Goal: Task Accomplishment & Management: Use online tool/utility

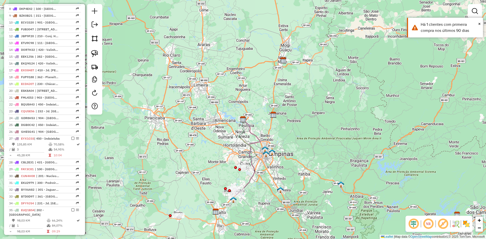
scroll to position [355, 0]
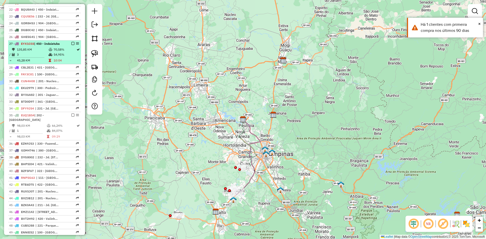
click at [63, 52] on td "54,95%" at bounding box center [64, 54] width 23 height 5
select select "**********"
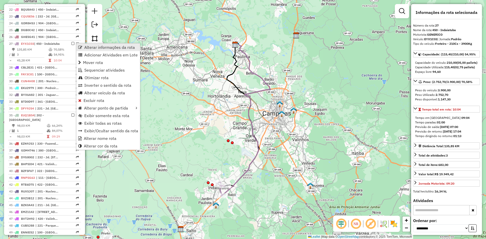
click at [85, 48] on span "Alterar informações da rota" at bounding box center [109, 47] width 51 height 4
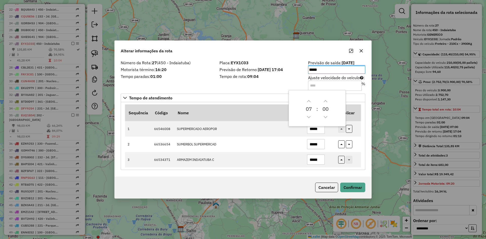
click at [326, 86] on input "Ajuste velocidade do veículo : %" at bounding box center [335, 86] width 54 height 10
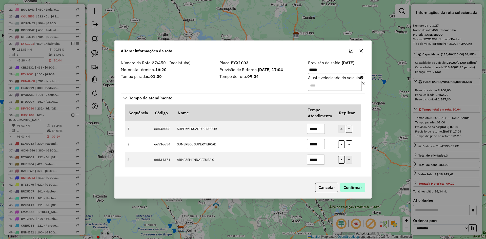
type input "**"
click at [353, 190] on button "Confirmar" at bounding box center [352, 188] width 25 height 10
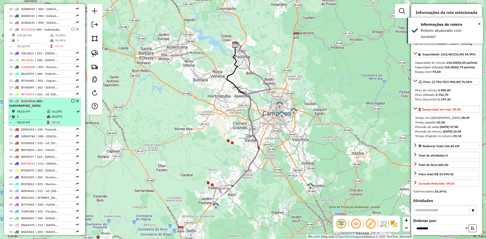
scroll to position [391, 0]
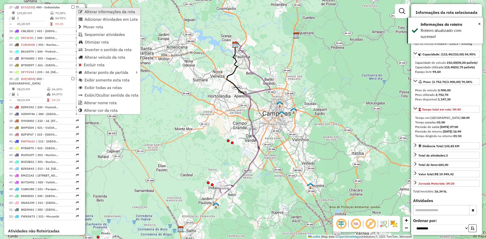
click at [83, 11] on link "Alterar informações da rota" at bounding box center [109, 12] width 64 height 8
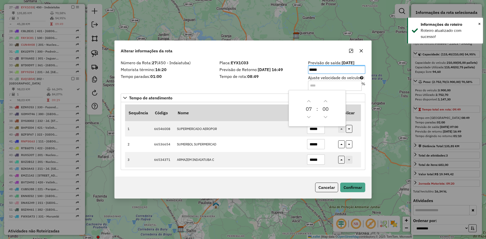
click at [278, 86] on div "Número da Rota: 27 (450 - Indaiatuba) Motorista término: 16:20 Tempo paradas: 0…" at bounding box center [243, 75] width 251 height 29
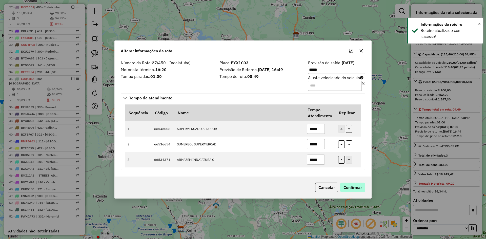
type input "*"
click at [355, 185] on button "Confirmar" at bounding box center [352, 188] width 25 height 10
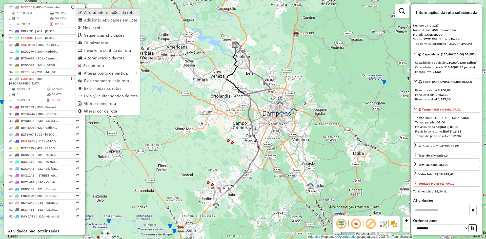
click at [82, 11] on link "Alterar informações da rota" at bounding box center [108, 13] width 64 height 8
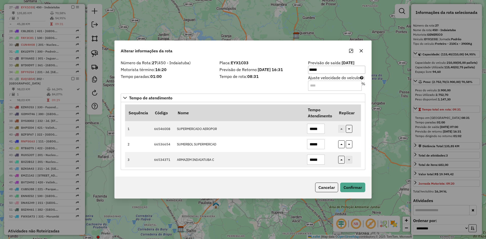
drag, startPoint x: 314, startPoint y: 85, endPoint x: 231, endPoint y: 85, distance: 83.6
click at [230, 84] on div "Número da Rota: 27 (450 - Indaiatuba) Motorista término: 16:20 Tempo paradas: 0…" at bounding box center [243, 75] width 251 height 29
type input "*"
click at [356, 185] on button "Confirmar" at bounding box center [352, 188] width 25 height 10
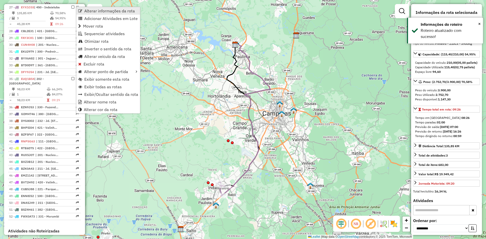
click at [102, 14] on link "Alterar informações da rota" at bounding box center [108, 11] width 64 height 8
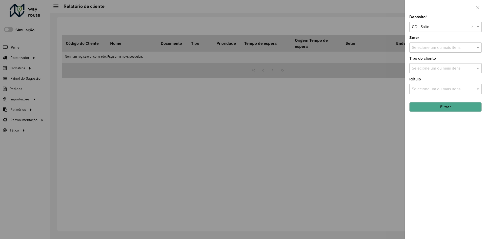
click at [28, 59] on div at bounding box center [243, 119] width 486 height 239
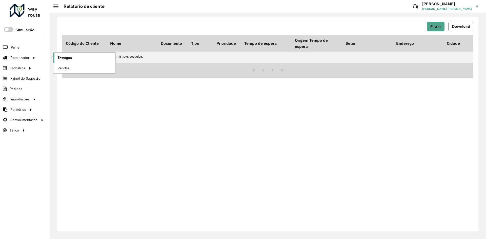
click at [61, 57] on span "Entregas" at bounding box center [64, 57] width 14 height 5
click at [17, 89] on span "Pedidos" at bounding box center [16, 88] width 13 height 5
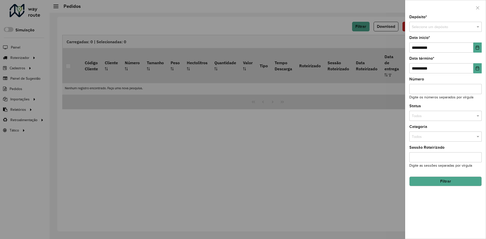
click at [441, 26] on hb-app "Aguarde... Pop-up bloqueado! Seu navegador bloqueou automáticamente a abertura …" at bounding box center [243, 119] width 486 height 239
click at [444, 28] on input "text" at bounding box center [440, 27] width 57 height 6
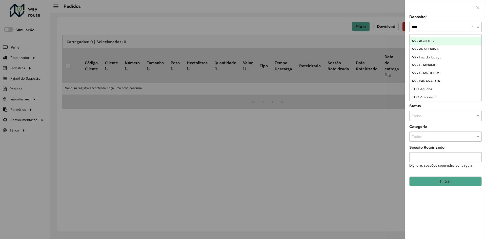
type input "*****"
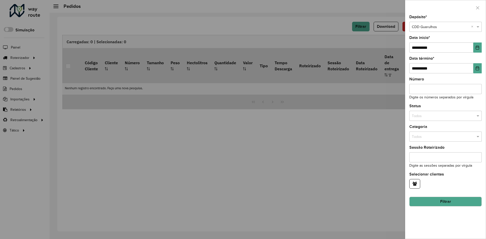
click at [443, 200] on button "Filtrar" at bounding box center [446, 202] width 72 height 10
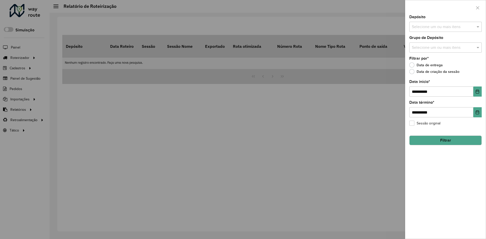
click at [443, 29] on input "text" at bounding box center [443, 27] width 65 height 6
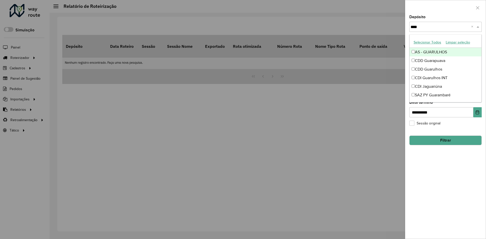
type input "*****"
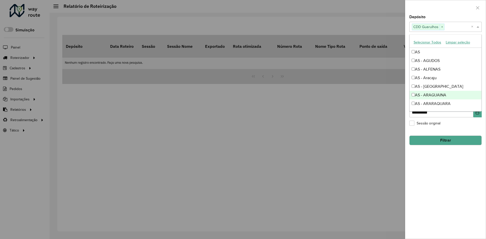
click at [458, 194] on div "**********" at bounding box center [446, 127] width 81 height 224
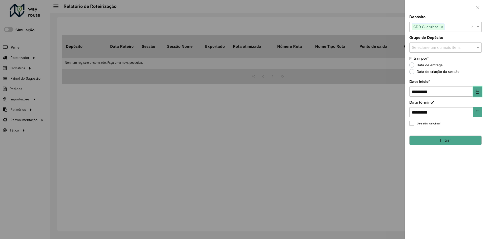
click at [474, 90] on button "Choose Date" at bounding box center [478, 92] width 8 height 10
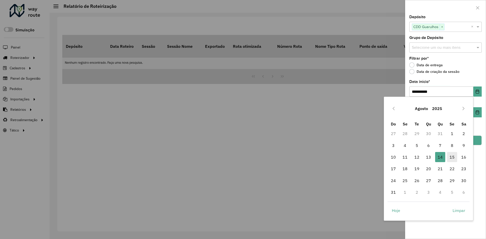
click at [454, 158] on span "15" at bounding box center [452, 157] width 10 height 10
type input "**********"
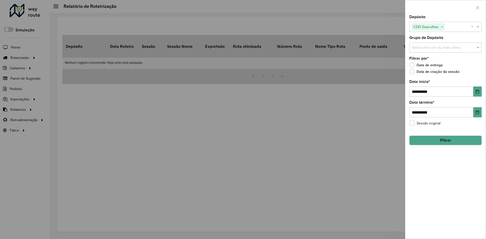
click at [457, 139] on button "Filtrar" at bounding box center [446, 141] width 72 height 10
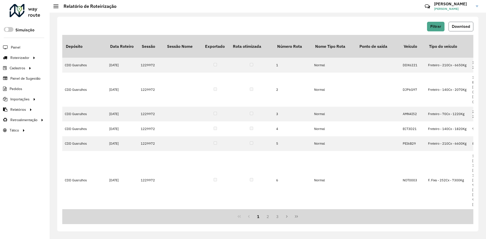
click at [460, 26] on span "Download" at bounding box center [461, 26] width 18 height 4
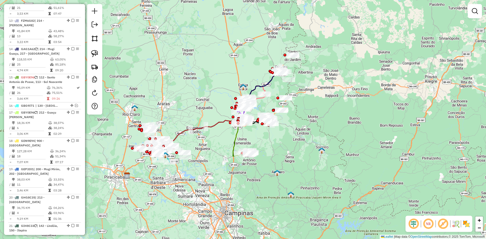
scroll to position [456, 0]
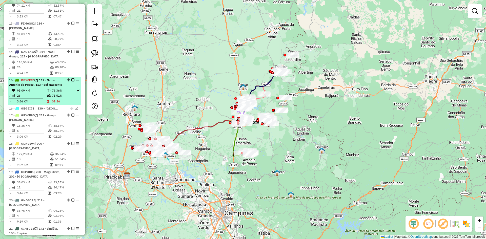
select select "**********"
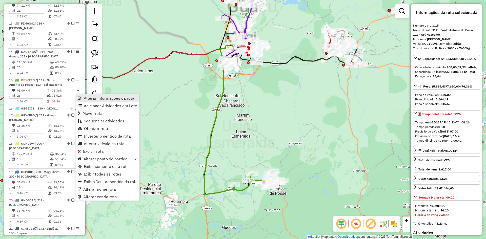
click at [87, 98] on span "Alterar informações da rota" at bounding box center [109, 98] width 51 height 4
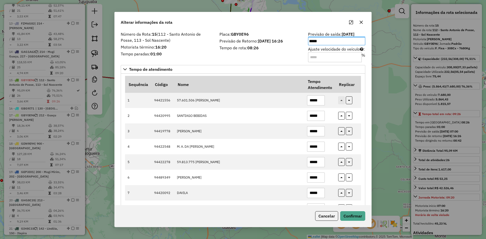
click at [305, 55] on div "Previsão de saída: 15/08/2025 ***** Ajuste velocidade do veículo : %" at bounding box center [336, 46] width 63 height 29
click at [313, 57] on input "Ajuste velocidade do veículo : %" at bounding box center [335, 57] width 54 height 10
type input "****"
click at [351, 215] on button "Confirmar" at bounding box center [352, 217] width 25 height 10
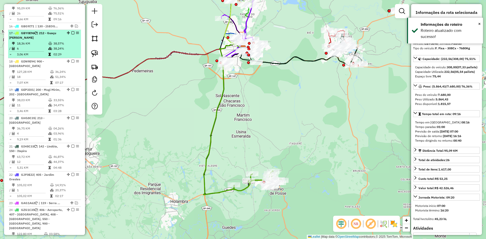
scroll to position [543, 0]
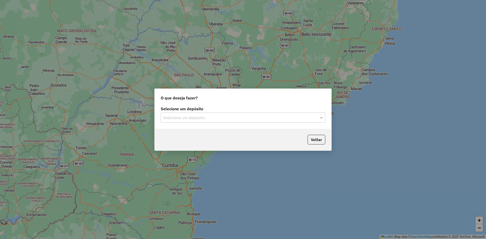
click at [257, 118] on input "text" at bounding box center [237, 118] width 149 height 6
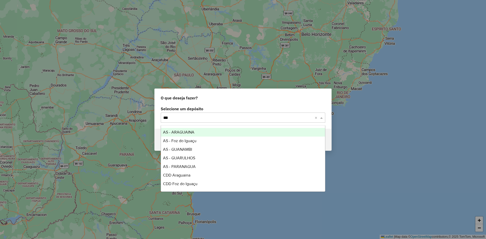
type input "****"
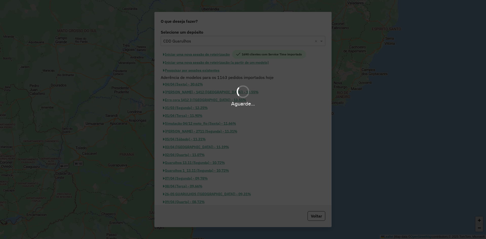
click at [196, 133] on div "Aguarde..." at bounding box center [243, 119] width 486 height 239
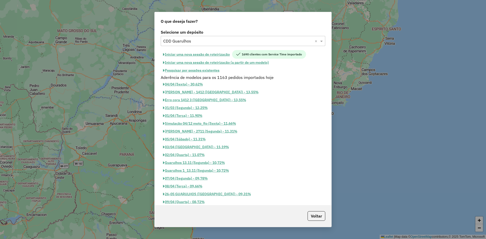
click at [187, 71] on button "Pesquisar por sessões existentes" at bounding box center [191, 71] width 61 height 8
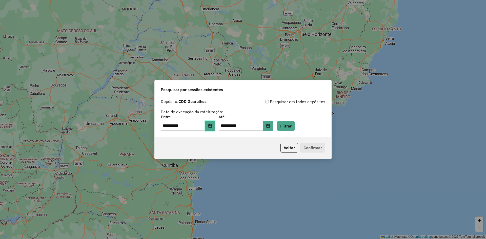
click at [212, 125] on icon "Choose Date" at bounding box center [210, 126] width 4 height 4
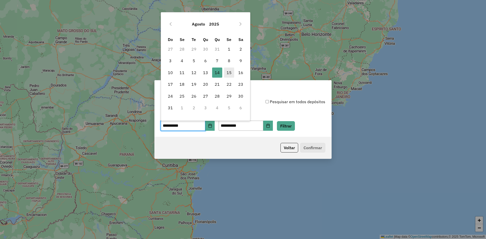
click at [233, 73] on span "15" at bounding box center [229, 73] width 10 height 10
type input "**********"
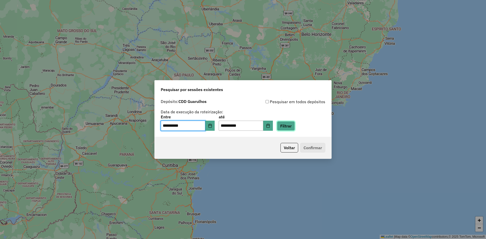
click at [295, 124] on button "Filtrar" at bounding box center [286, 126] width 18 height 10
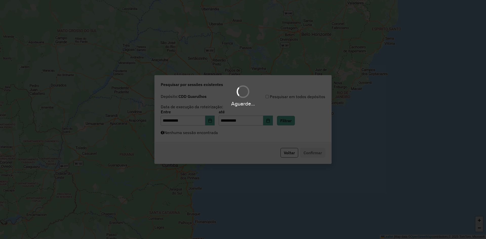
click at [241, 139] on div "Aguarde..." at bounding box center [243, 119] width 486 height 239
click at [195, 135] on div "Aguarde..." at bounding box center [243, 119] width 486 height 239
click at [183, 138] on div "Aguarde..." at bounding box center [243, 119] width 486 height 239
click at [174, 133] on div "Aguarde..." at bounding box center [243, 119] width 486 height 239
click at [252, 137] on div "Aguarde..." at bounding box center [243, 119] width 486 height 239
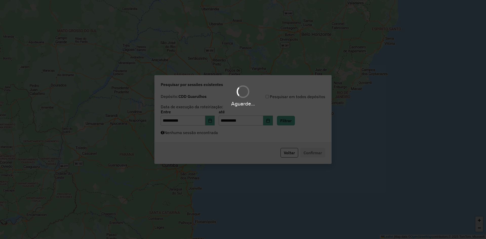
click at [183, 136] on div "Aguarde..." at bounding box center [243, 119] width 486 height 239
click at [209, 138] on div "Aguarde..." at bounding box center [243, 119] width 486 height 239
click at [209, 136] on div "Aguarde..." at bounding box center [243, 119] width 486 height 239
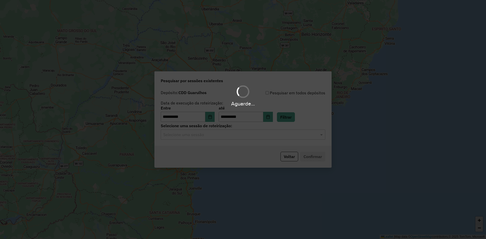
click at [209, 136] on hb-app "**********" at bounding box center [243, 119] width 486 height 239
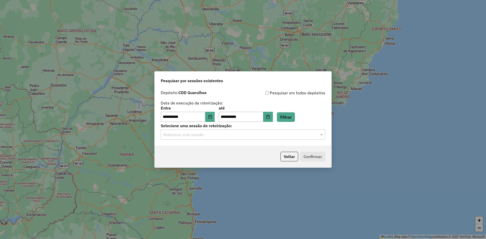
click at [203, 135] on input "text" at bounding box center [237, 135] width 149 height 6
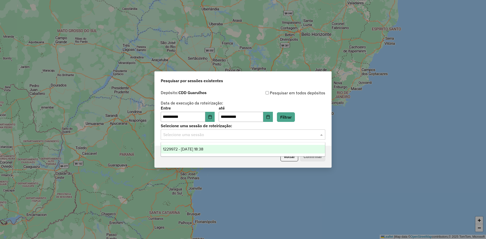
click at [203, 151] on span "1229972 - [DATE] 18:38" at bounding box center [183, 149] width 40 height 4
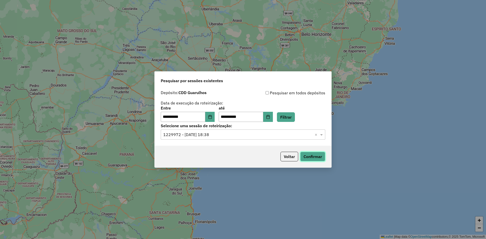
click at [323, 158] on button "Confirmar" at bounding box center [312, 157] width 25 height 10
click at [291, 155] on button "Voltar" at bounding box center [290, 157] width 18 height 10
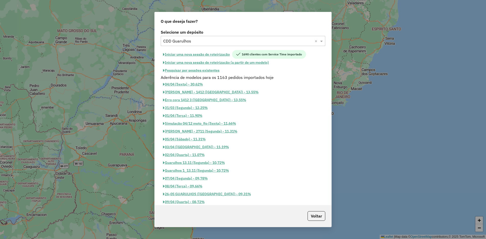
click at [227, 64] on button "Iniciar uma nova sessão de roteirização (a partir de um modelo)" at bounding box center [216, 63] width 110 height 8
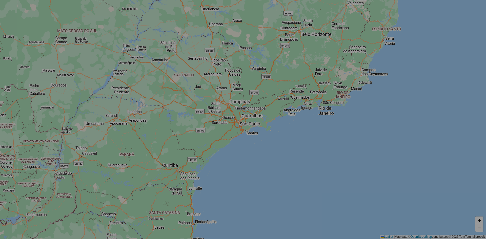
select select "*"
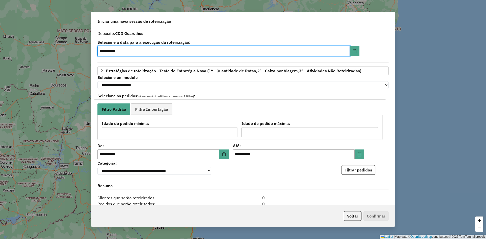
click at [152, 111] on span "Filtro Importação" at bounding box center [151, 109] width 33 height 4
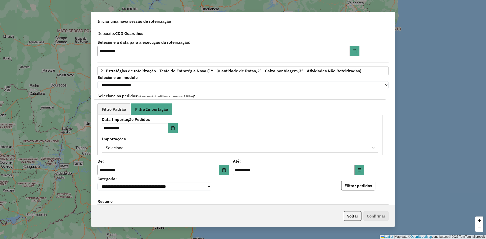
click at [169, 148] on div "Selecione" at bounding box center [236, 148] width 264 height 10
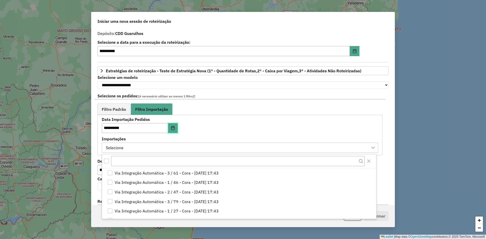
click at [171, 128] on button "Choose Date" at bounding box center [173, 128] width 10 height 10
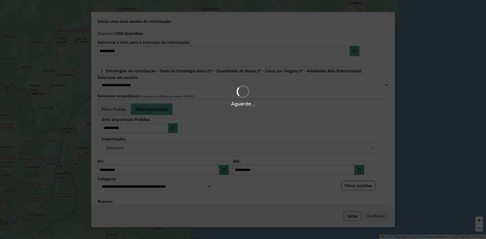
click at [203, 143] on div "Aguarde..." at bounding box center [243, 119] width 486 height 239
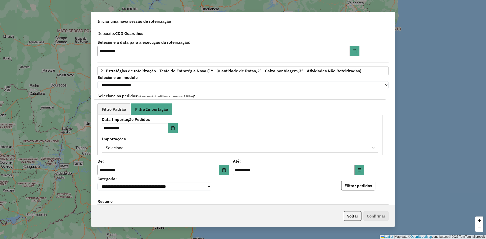
click at [189, 150] on div "Selecione" at bounding box center [236, 148] width 264 height 10
click at [208, 128] on div "**********" at bounding box center [159, 126] width 115 height 16
click at [172, 148] on div "Selecione" at bounding box center [236, 148] width 264 height 10
click at [198, 133] on div "**********" at bounding box center [159, 126] width 115 height 16
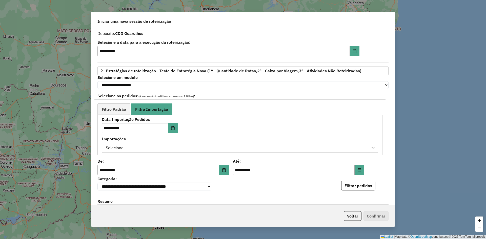
drag, startPoint x: 361, startPoint y: 190, endPoint x: 171, endPoint y: 141, distance: 195.4
click at [183, 137] on div "**********" at bounding box center [242, 116] width 303 height 177
click at [168, 149] on div "Selecione" at bounding box center [236, 148] width 264 height 10
click at [178, 132] on button "Choose Date" at bounding box center [173, 128] width 10 height 10
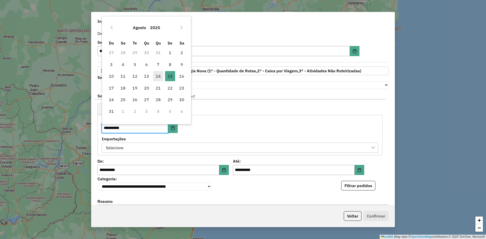
click at [158, 75] on span "14" at bounding box center [158, 76] width 10 height 10
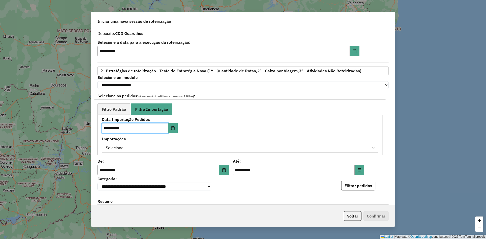
click at [212, 149] on div "Selecione" at bounding box center [236, 148] width 264 height 10
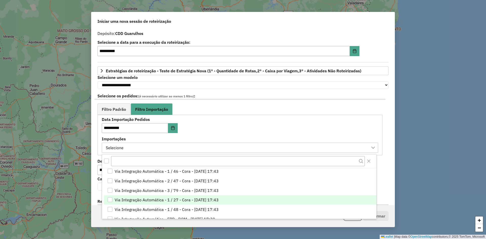
scroll to position [20, 0]
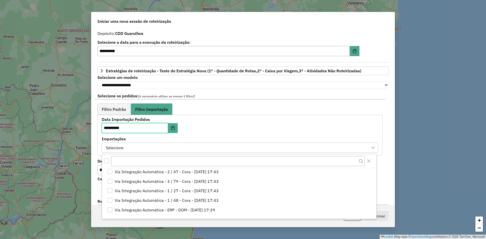
click at [167, 132] on input "**********" at bounding box center [135, 128] width 66 height 10
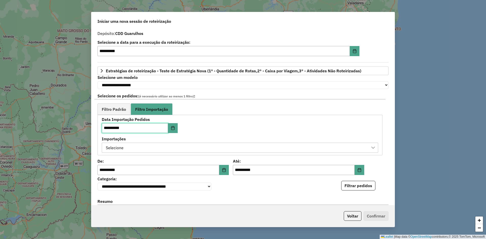
click at [168, 130] on input "**********" at bounding box center [135, 128] width 66 height 10
click at [171, 130] on button "Choose Date" at bounding box center [173, 128] width 10 height 10
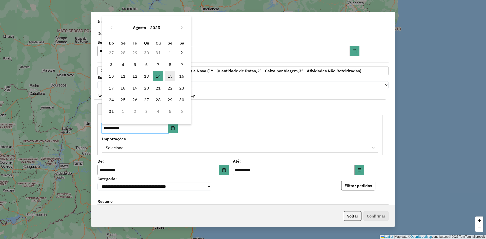
click at [170, 75] on span "15" at bounding box center [170, 76] width 10 height 10
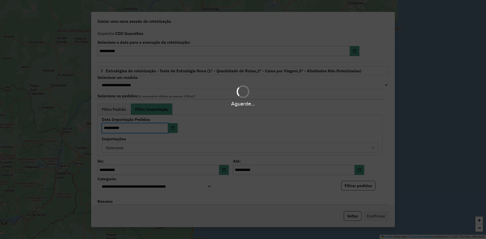
click at [174, 130] on hb-app "**********" at bounding box center [243, 119] width 486 height 239
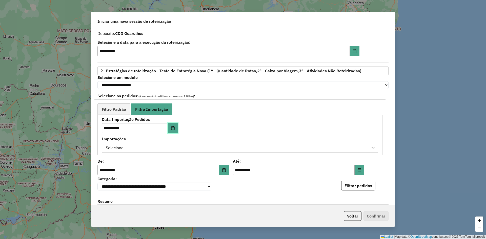
click at [174, 130] on icon "Choose Date" at bounding box center [173, 128] width 4 height 4
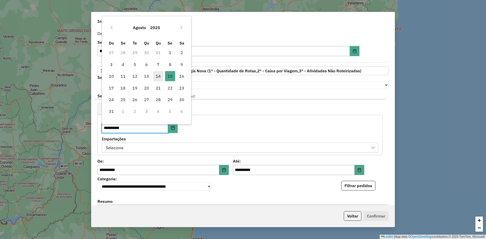
click at [160, 76] on span "14" at bounding box center [158, 76] width 10 height 10
type input "**********"
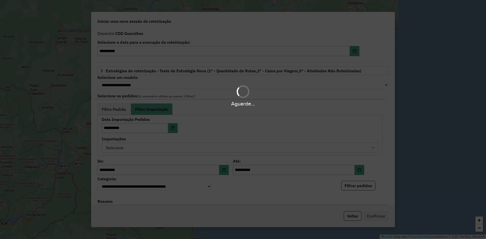
click at [196, 144] on div "Aguarde..." at bounding box center [243, 119] width 486 height 239
click at [197, 147] on div "Aguarde..." at bounding box center [243, 119] width 486 height 239
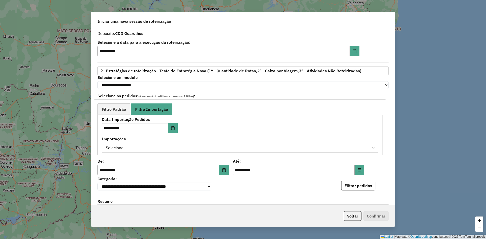
click at [198, 149] on div "Selecione" at bounding box center [236, 148] width 264 height 10
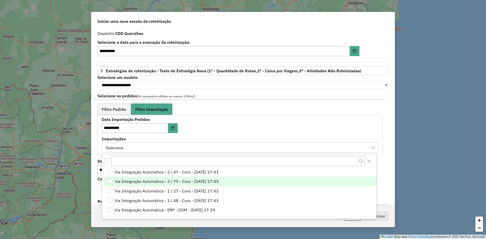
scroll to position [0, 0]
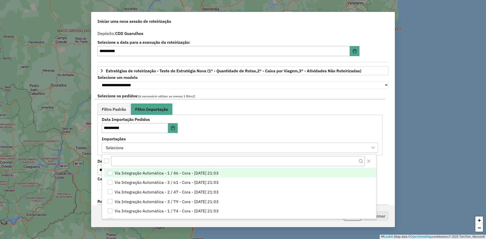
click at [111, 174] on div "Via Integração Automática - 1 / 46 - Cora - 14/08/2025 21:03" at bounding box center [110, 173] width 5 height 5
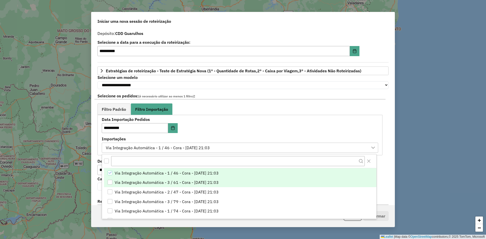
click at [109, 180] on li "Via Integração Automática - 3 / 61 - Cora - 14/08/2025 21:03" at bounding box center [240, 183] width 273 height 10
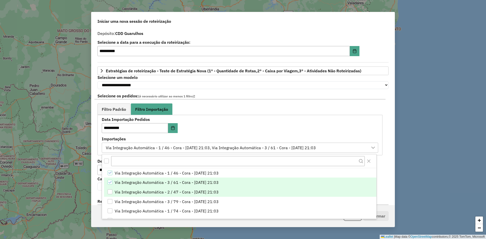
click at [109, 191] on div "Via Integração Automática - 2 / 47 - Cora - 14/08/2025 21:03" at bounding box center [110, 192] width 5 height 5
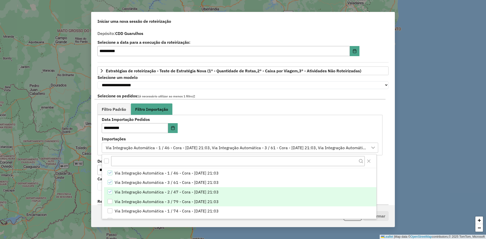
click at [109, 202] on div "Via Integração Automática - 3 / 79 - Cora - 14/08/2025 21:03" at bounding box center [110, 201] width 5 height 5
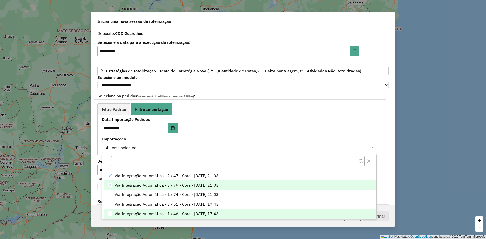
scroll to position [25, 0]
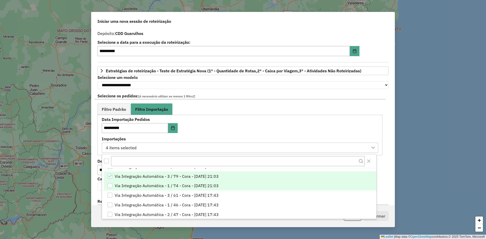
click at [112, 186] on div "Via Integração Automática - 1 / 74 - Cora - 14/08/2025 21:03" at bounding box center [110, 185] width 5 height 5
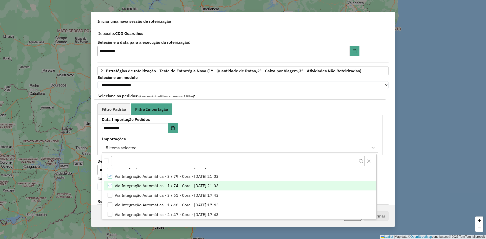
click at [251, 135] on div "**********" at bounding box center [240, 135] width 277 height 35
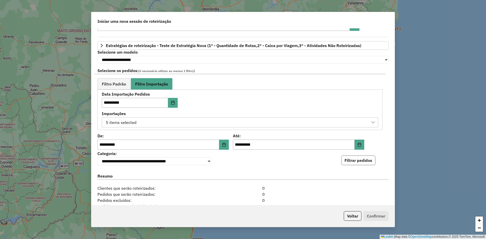
click at [366, 165] on button "Filtrar pedidos" at bounding box center [358, 161] width 34 height 10
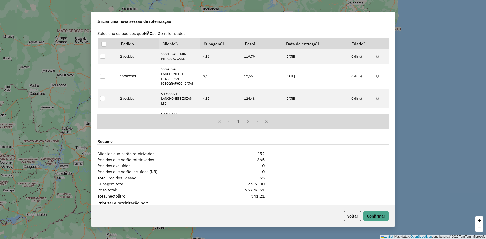
scroll to position [195, 0]
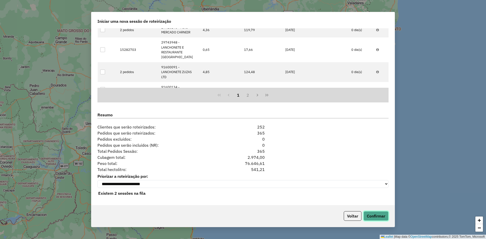
drag, startPoint x: 376, startPoint y: 214, endPoint x: 348, endPoint y: 192, distance: 34.9
click at [351, 197] on div "**********" at bounding box center [243, 120] width 304 height 216
click at [347, 185] on select "**********" at bounding box center [243, 184] width 291 height 8
click at [343, 159] on div "Cubagem total: 2.974,00" at bounding box center [242, 158] width 297 height 6
click at [375, 214] on button "Confirmar" at bounding box center [376, 217] width 25 height 10
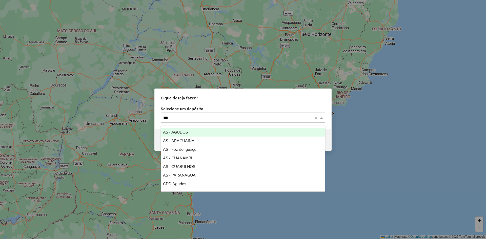
type input "****"
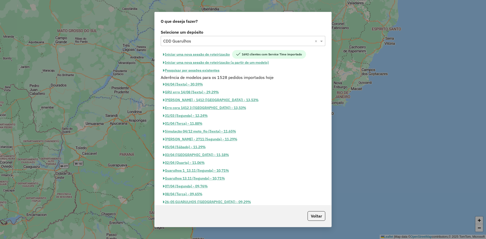
click at [205, 63] on button "Iniciar uma nova sessão de roteirização (a partir de um modelo)" at bounding box center [216, 63] width 110 height 8
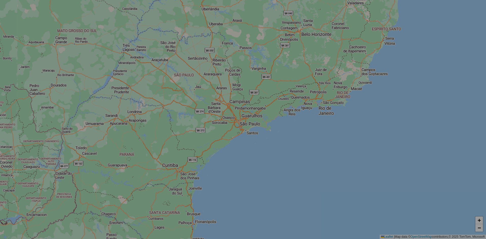
select select "*"
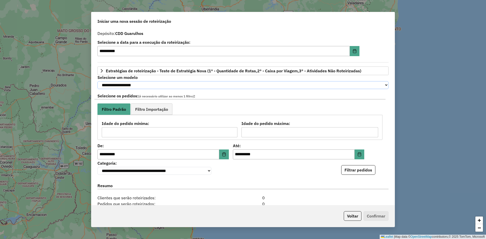
click at [124, 87] on select "**********" at bounding box center [243, 85] width 291 height 8
select select "********"
click at [98, 81] on select "**********" at bounding box center [243, 85] width 291 height 8
click at [155, 111] on span "Filtro Importação" at bounding box center [151, 109] width 33 height 4
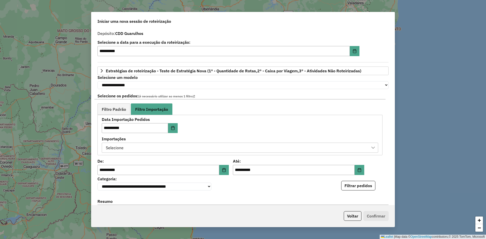
click at [131, 150] on div "Selecione" at bounding box center [236, 148] width 264 height 10
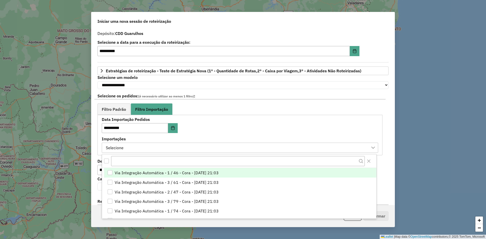
scroll to position [4, 23]
click at [154, 171] on span "Via Integração Automática - 1 / 46 - Cora - 14/08/2025 21:03" at bounding box center [167, 173] width 104 height 6
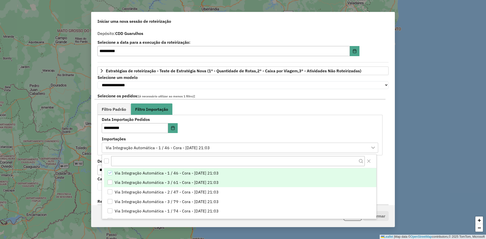
click at [160, 179] on li "Via Integração Automática - 3 / 61 - Cora - 14/08/2025 21:03" at bounding box center [240, 183] width 273 height 10
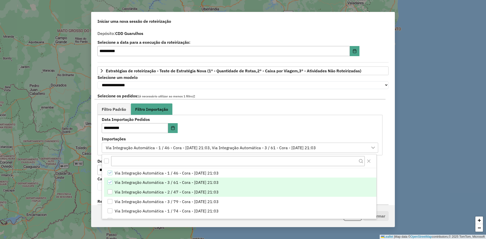
click at [160, 190] on span "Via Integração Automática - 2 / 47 - Cora - 14/08/2025 21:03" at bounding box center [167, 192] width 104 height 6
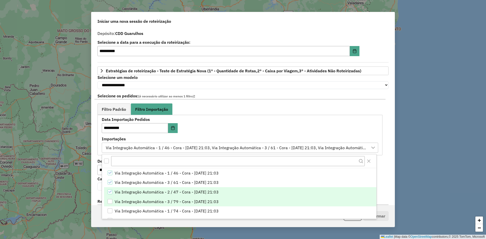
click at [164, 205] on span "Via Integração Automática - 3 / 79 - Cora - 14/08/2025 21:03" at bounding box center [167, 202] width 104 height 6
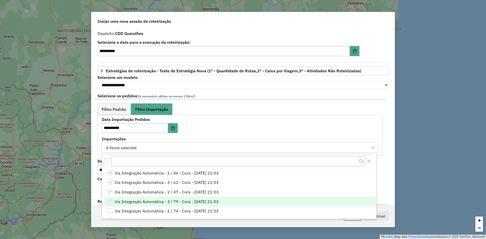
scroll to position [25, 0]
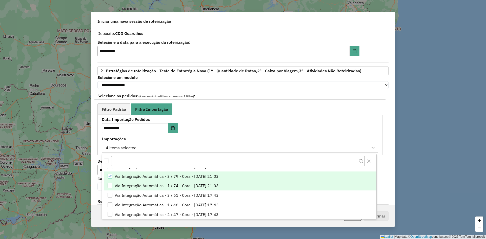
click at [176, 183] on span "Via Integração Automática - 1 / 74 - Cora - 14/08/2025 21:03" at bounding box center [167, 186] width 104 height 6
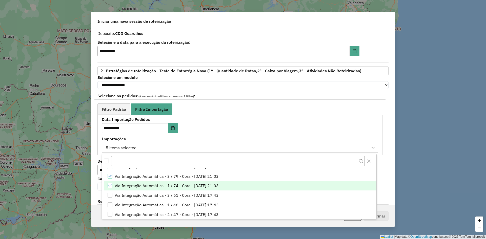
click at [275, 128] on div "**********" at bounding box center [240, 135] width 277 height 35
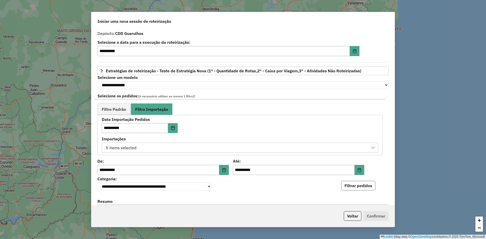
click at [367, 188] on button "Filtrar pedidos" at bounding box center [358, 186] width 34 height 10
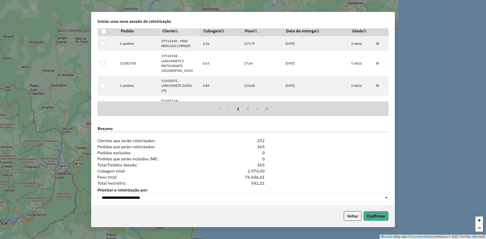
scroll to position [195, 0]
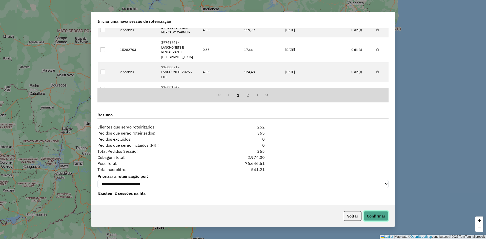
click at [381, 217] on button "Confirmar" at bounding box center [376, 217] width 25 height 10
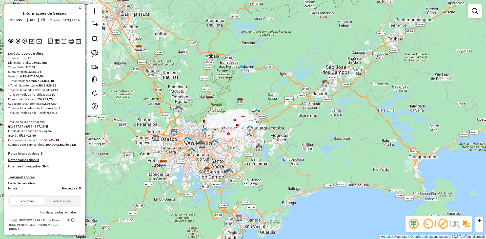
drag, startPoint x: 73, startPoint y: 81, endPoint x: 71, endPoint y: 86, distance: 6.1
drag, startPoint x: 71, startPoint y: 86, endPoint x: 64, endPoint y: 72, distance: 16.7
click at [64, 71] on div "Custo total: R$ 3.181,34" at bounding box center [44, 72] width 73 height 5
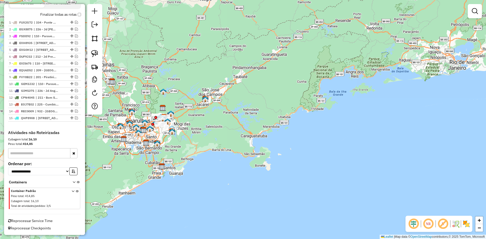
scroll to position [173, 0]
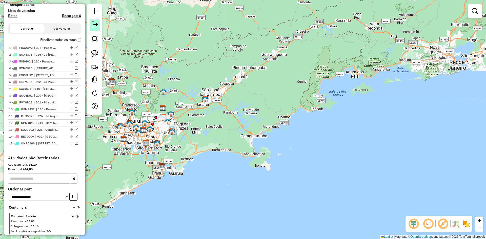
click at [92, 24] on em at bounding box center [95, 25] width 6 height 6
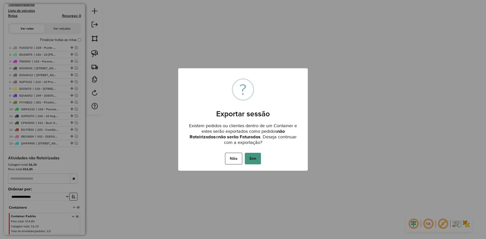
click at [252, 158] on button "Sim" at bounding box center [253, 159] width 16 height 12
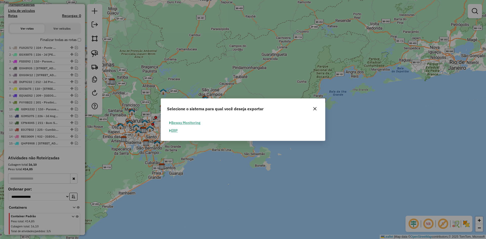
click at [175, 129] on button "ERP" at bounding box center [173, 131] width 13 height 8
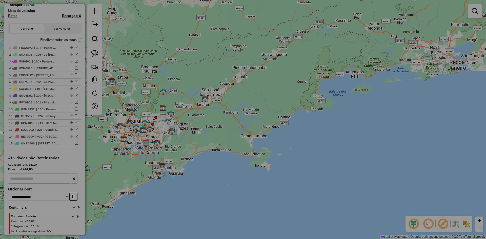
select select "**"
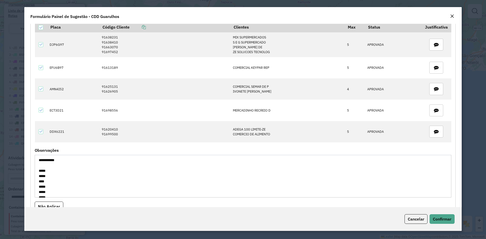
scroll to position [134, 0]
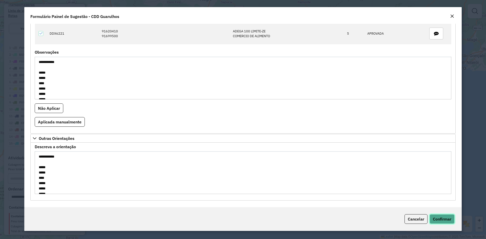
click at [438, 216] on button "Confirmar" at bounding box center [442, 220] width 25 height 10
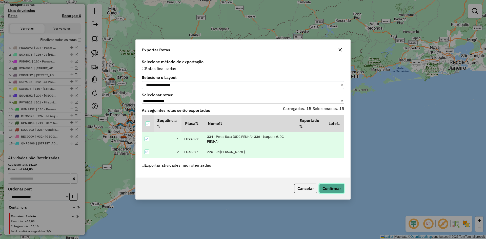
click at [328, 191] on button "Confirmar" at bounding box center [331, 189] width 25 height 10
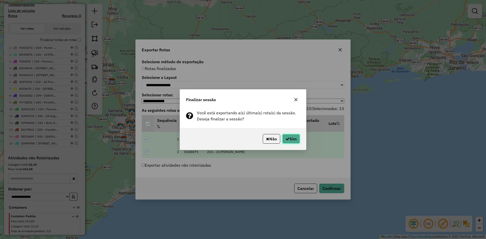
click at [298, 140] on button "Sim" at bounding box center [291, 139] width 18 height 10
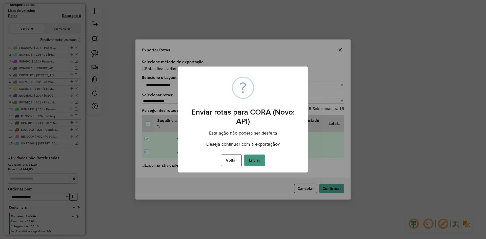
click at [253, 163] on button "Enviar" at bounding box center [254, 161] width 21 height 12
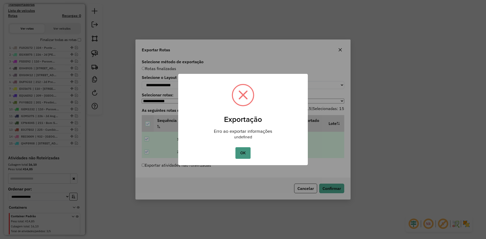
click at [249, 149] on button "OK" at bounding box center [243, 153] width 15 height 12
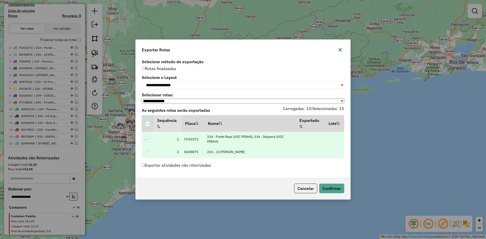
click at [194, 169] on label "Exportar atividades não roteirizadas" at bounding box center [176, 166] width 69 height 10
click at [333, 192] on button "Confirmar" at bounding box center [331, 189] width 25 height 10
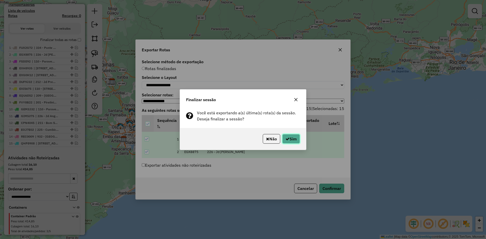
click at [292, 136] on button "Sim" at bounding box center [291, 139] width 18 height 10
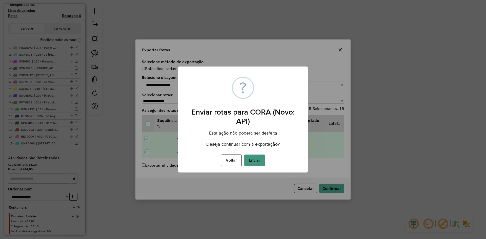
click at [258, 158] on button "Enviar" at bounding box center [254, 161] width 21 height 12
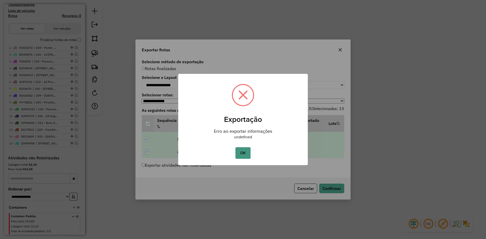
click at [250, 156] on button "OK" at bounding box center [243, 153] width 15 height 12
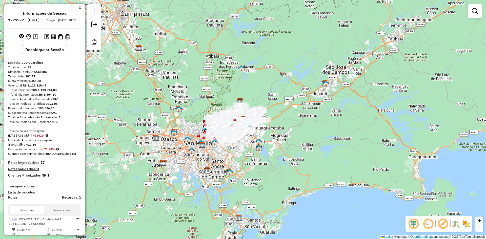
click at [44, 53] on button "Desbloquear Sessão" at bounding box center [44, 50] width 45 height 10
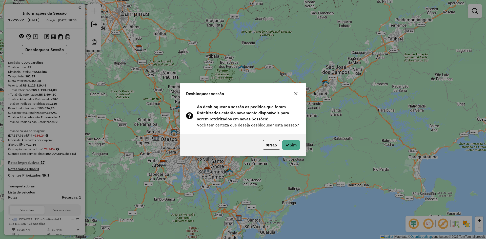
click at [301, 147] on div "Não Sim" at bounding box center [243, 145] width 126 height 22
click at [298, 145] on button "Sim" at bounding box center [291, 145] width 18 height 10
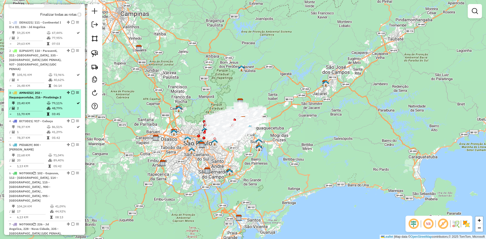
scroll to position [127, 0]
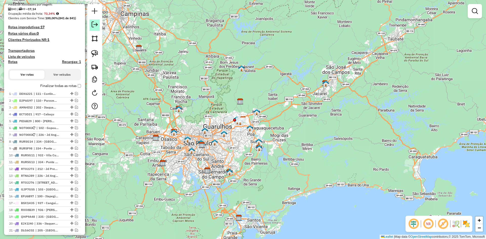
click at [94, 26] on em at bounding box center [95, 25] width 6 height 6
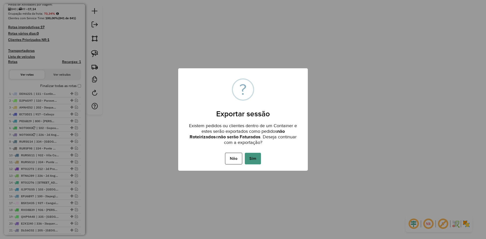
click at [254, 162] on button "Sim" at bounding box center [253, 159] width 16 height 12
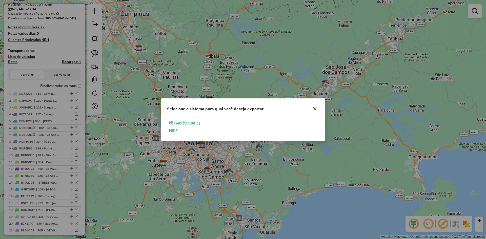
click at [177, 129] on button "ERP" at bounding box center [173, 131] width 13 height 8
select select "**"
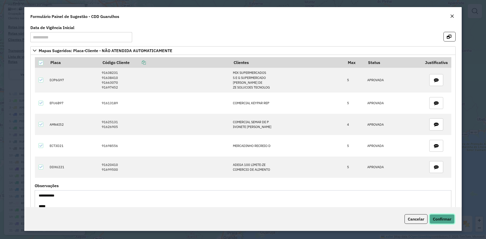
click at [442, 219] on span "Confirmar" at bounding box center [442, 219] width 18 height 5
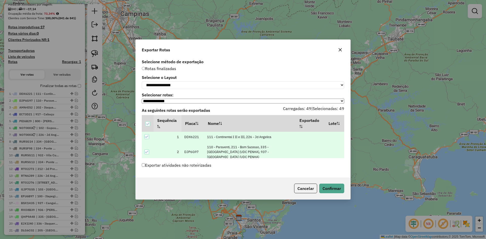
click at [163, 101] on select "**********" at bounding box center [243, 101] width 203 height 5
click at [149, 124] on icon at bounding box center [148, 124] width 4 height 4
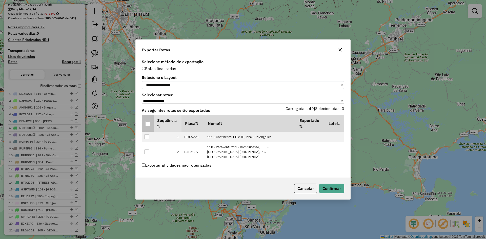
click at [211, 112] on label "As seguintes rotas serão exportadas" at bounding box center [191, 111] width 104 height 10
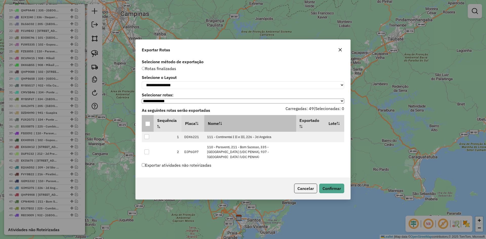
scroll to position [474, 0]
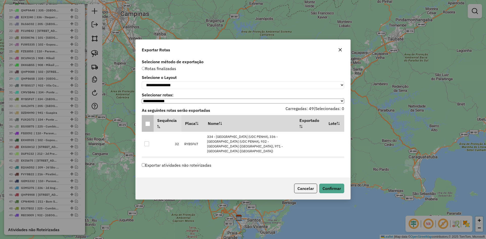
click at [148, 187] on div at bounding box center [146, 189] width 5 height 5
click at [148, 200] on div at bounding box center [146, 202] width 5 height 5
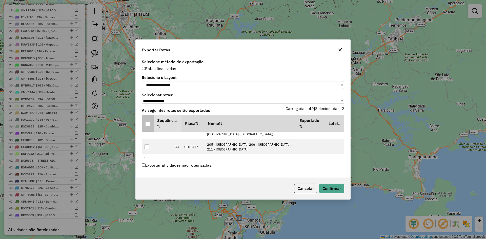
scroll to position [499, 0]
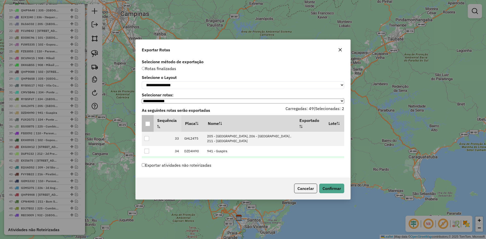
click at [148, 185] on div at bounding box center [146, 187] width 5 height 5
click at [148, 195] on div at bounding box center [146, 197] width 5 height 5
click at [147, 205] on div at bounding box center [146, 207] width 5 height 5
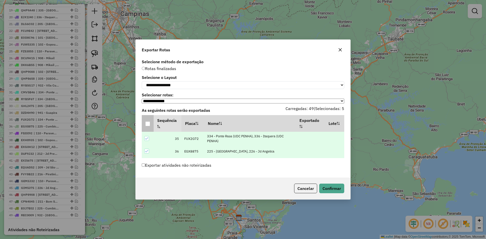
click at [150, 188] on td at bounding box center [148, 193] width 12 height 10
click at [148, 190] on div at bounding box center [146, 192] width 5 height 5
click at [147, 201] on div at bounding box center [146, 203] width 5 height 5
click at [148, 202] on icon at bounding box center [147, 204] width 4 height 4
click at [146, 201] on div at bounding box center [146, 203] width 5 height 5
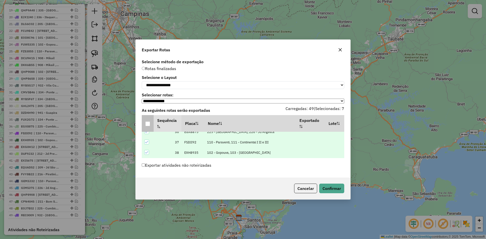
scroll to position [535, 0]
click at [148, 201] on div at bounding box center [146, 203] width 5 height 5
click at [147, 186] on div at bounding box center [146, 188] width 5 height 5
click at [148, 196] on div at bounding box center [146, 198] width 5 height 5
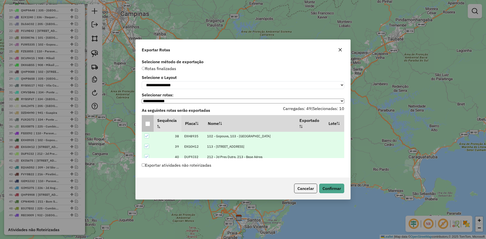
click at [148, 206] on div at bounding box center [146, 208] width 5 height 5
click at [148, 191] on div at bounding box center [146, 193] width 5 height 5
click at [149, 199] on td at bounding box center [148, 204] width 12 height 10
click at [146, 202] on div at bounding box center [146, 204] width 5 height 5
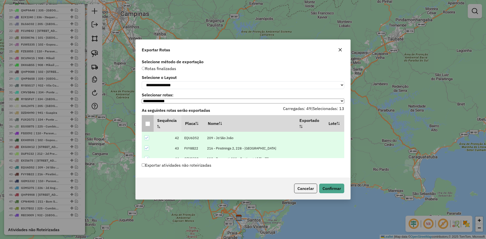
scroll to position [605, 0]
click at [148, 193] on div at bounding box center [146, 195] width 5 height 5
click at [147, 203] on div at bounding box center [146, 205] width 5 height 5
click at [329, 191] on button "Confirmar" at bounding box center [331, 189] width 25 height 10
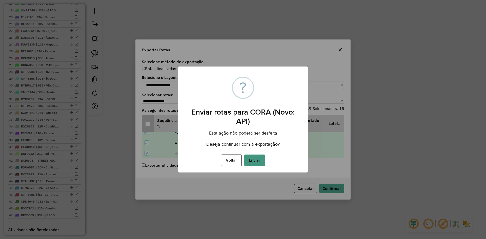
click at [258, 159] on button "Enviar" at bounding box center [254, 161] width 21 height 12
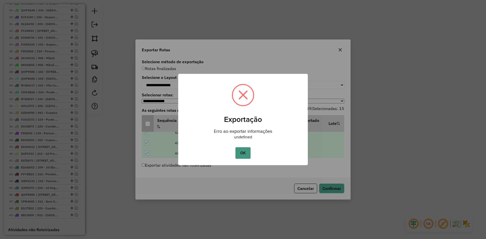
click at [242, 154] on button "OK" at bounding box center [243, 153] width 15 height 12
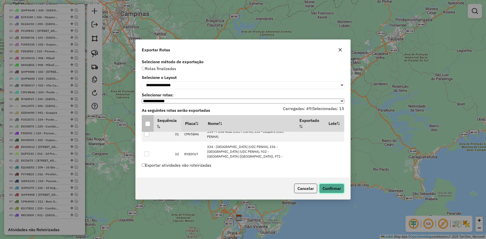
scroll to position [529, 0]
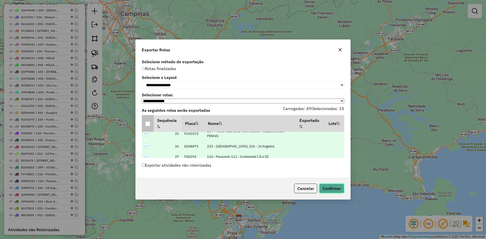
click at [326, 191] on button "Confirmar" at bounding box center [331, 189] width 25 height 10
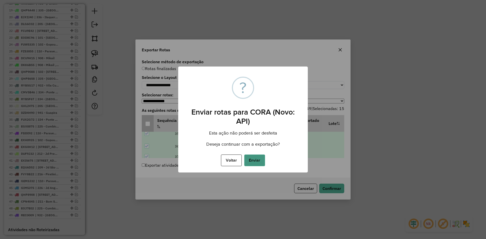
click at [253, 162] on button "Enviar" at bounding box center [254, 161] width 21 height 12
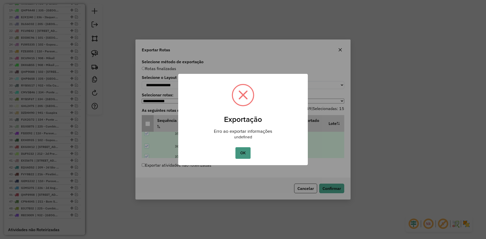
click at [244, 155] on button "OK" at bounding box center [243, 153] width 15 height 12
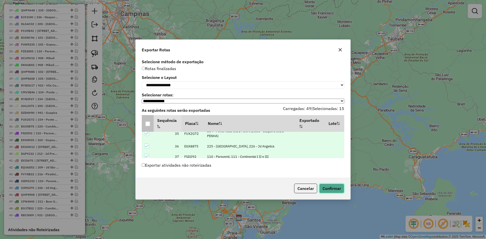
drag, startPoint x: 332, startPoint y: 191, endPoint x: 334, endPoint y: 184, distance: 7.4
click at [334, 183] on div "Cancelar Confirmar" at bounding box center [243, 189] width 215 height 22
click at [336, 188] on button "Confirmar" at bounding box center [331, 189] width 25 height 10
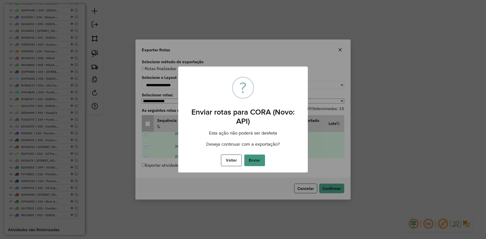
click at [255, 163] on button "Enviar" at bounding box center [254, 161] width 21 height 12
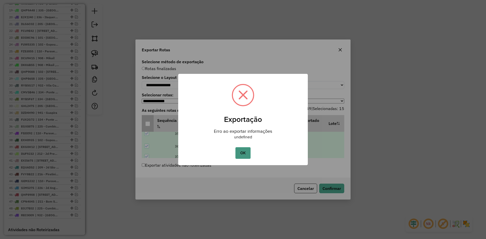
click at [244, 155] on button "OK" at bounding box center [243, 153] width 15 height 12
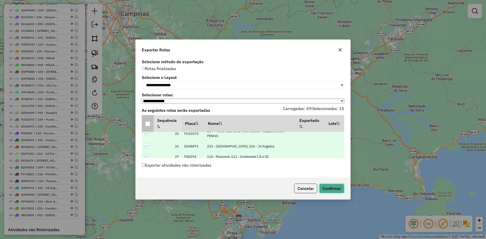
click at [337, 191] on button "Confirmar" at bounding box center [331, 189] width 25 height 10
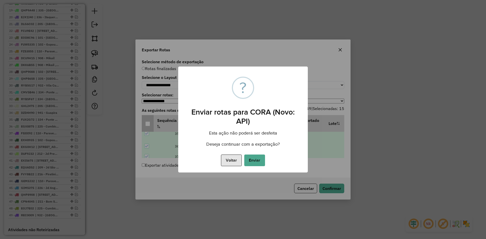
drag, startPoint x: 257, startPoint y: 162, endPoint x: 240, endPoint y: 160, distance: 17.6
click at [240, 160] on div "Voltar No Enviar" at bounding box center [243, 161] width 130 height 14
click at [239, 160] on button "Voltar" at bounding box center [231, 161] width 21 height 12
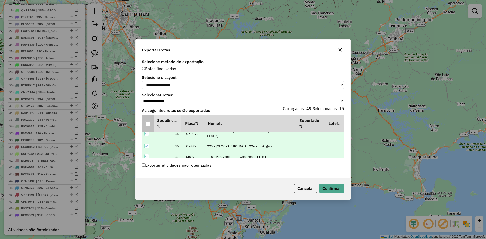
click at [200, 166] on label "Exportar atividades não roteirizadas" at bounding box center [177, 166] width 70 height 10
click at [341, 191] on button "Confirmar" at bounding box center [331, 189] width 25 height 10
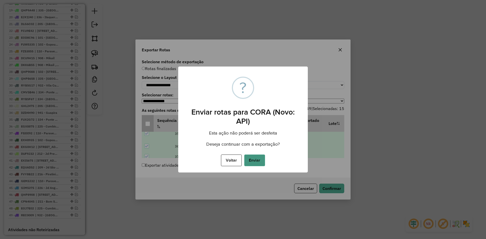
click at [256, 163] on button "Enviar" at bounding box center [254, 161] width 21 height 12
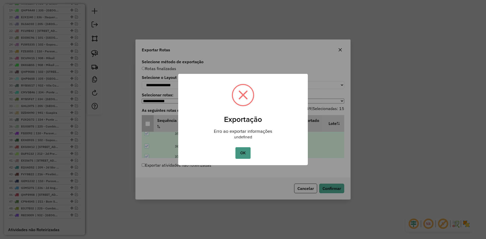
click at [250, 159] on button "OK" at bounding box center [243, 153] width 15 height 12
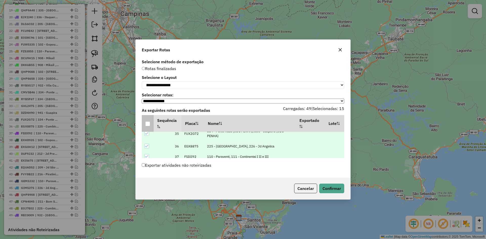
click at [330, 195] on div "Cancelar Confirmar" at bounding box center [243, 189] width 215 height 22
click at [330, 192] on button "Confirmar" at bounding box center [331, 189] width 25 height 10
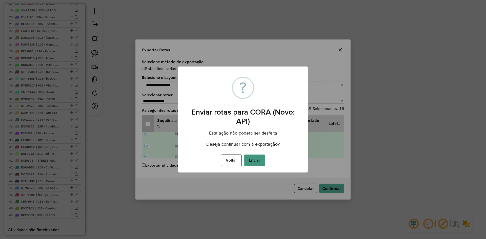
click at [261, 159] on button "Enviar" at bounding box center [254, 161] width 21 height 12
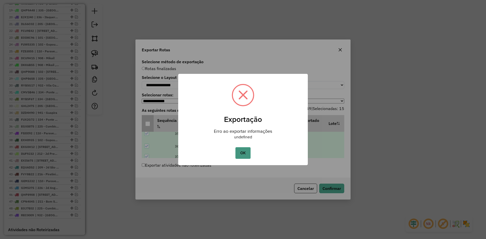
click at [244, 154] on button "OK" at bounding box center [243, 153] width 15 height 12
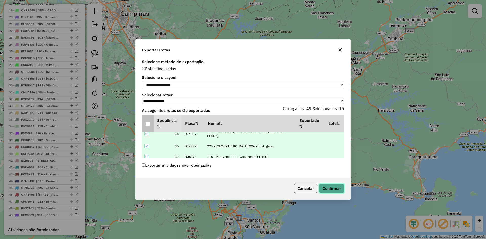
click at [331, 191] on button "Confirmar" at bounding box center [331, 189] width 25 height 10
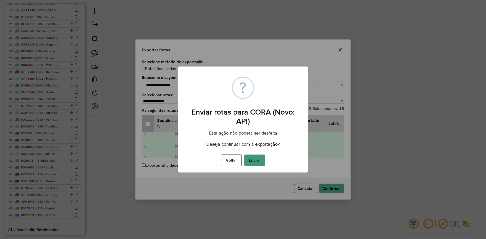
click at [256, 158] on button "Enviar" at bounding box center [254, 161] width 21 height 12
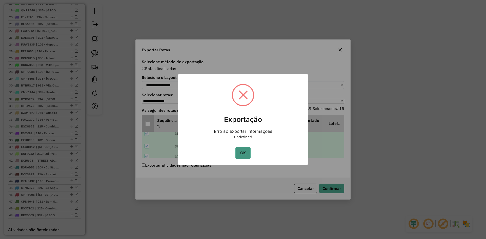
click at [246, 152] on button "OK" at bounding box center [243, 153] width 15 height 12
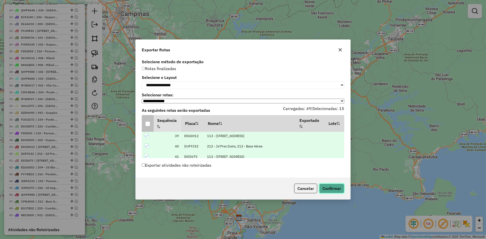
scroll to position [605, 0]
click at [302, 187] on button "Cancelar" at bounding box center [305, 189] width 23 height 10
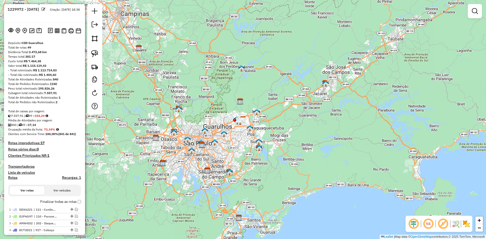
scroll to position [0, 0]
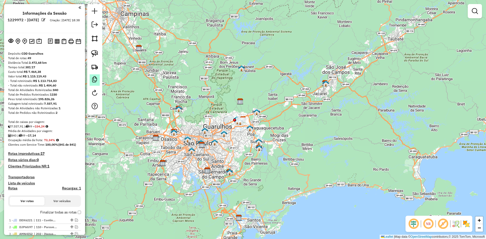
click at [90, 80] on link at bounding box center [95, 79] width 10 height 11
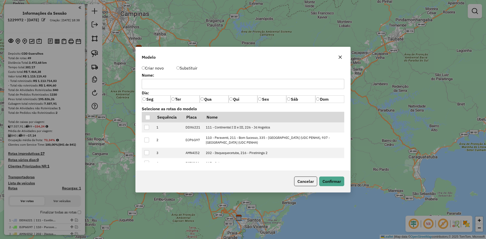
drag, startPoint x: 169, startPoint y: 78, endPoint x: 176, endPoint y: 84, distance: 9.5
click at [176, 84] on div "Nome:" at bounding box center [243, 81] width 203 height 16
click at [176, 84] on input "text" at bounding box center [243, 84] width 203 height 10
click at [199, 82] on input "text" at bounding box center [243, 84] width 203 height 10
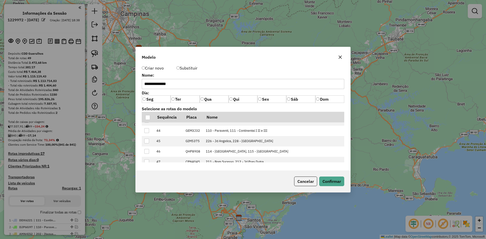
scroll to position [515, 0]
type input "**********"
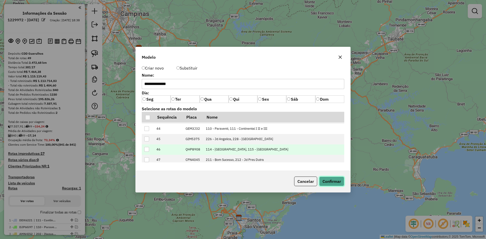
drag, startPoint x: 341, startPoint y: 182, endPoint x: 159, endPoint y: 123, distance: 190.8
click at [176, 131] on div "**********" at bounding box center [243, 120] width 215 height 146
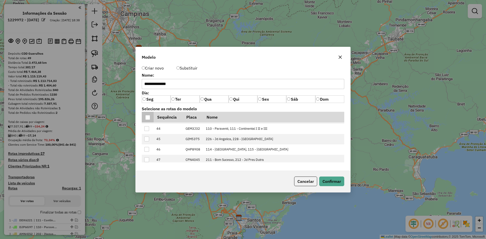
click at [150, 118] on div at bounding box center [147, 117] width 5 height 5
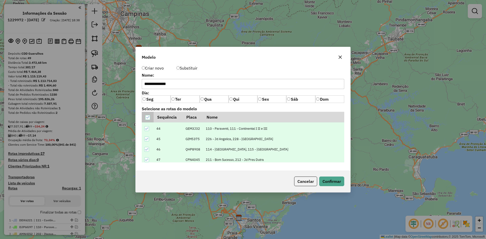
click at [148, 118] on icon at bounding box center [148, 118] width 4 height 4
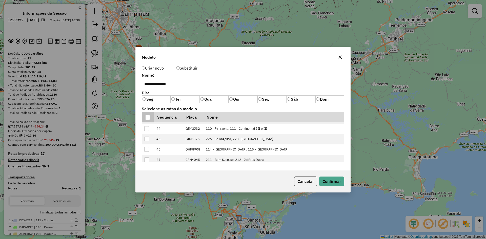
click at [147, 178] on div at bounding box center [146, 180] width 5 height 5
click at [147, 168] on div at bounding box center [146, 170] width 5 height 5
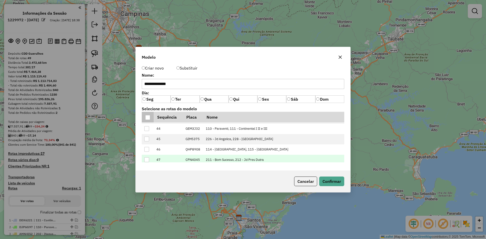
click at [147, 158] on div at bounding box center [146, 160] width 5 height 5
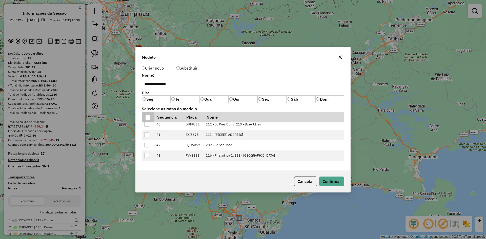
scroll to position [490, 0]
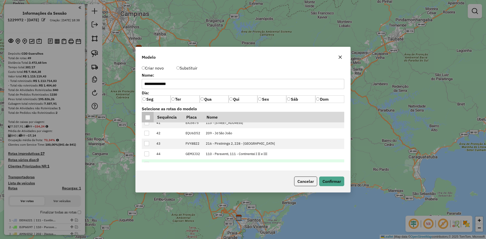
click at [148, 162] on div at bounding box center [146, 164] width 5 height 5
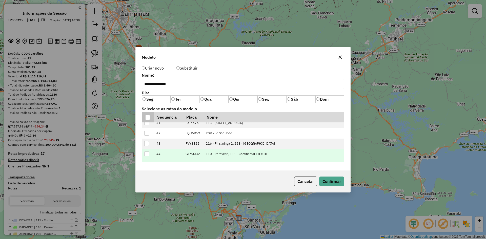
click at [146, 149] on td at bounding box center [148, 154] width 12 height 10
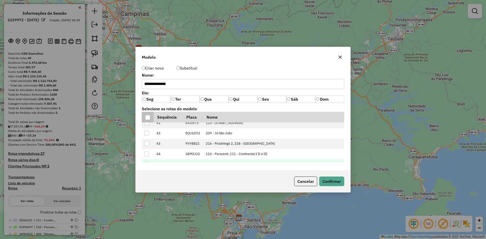
click at [147, 172] on div at bounding box center [146, 174] width 5 height 5
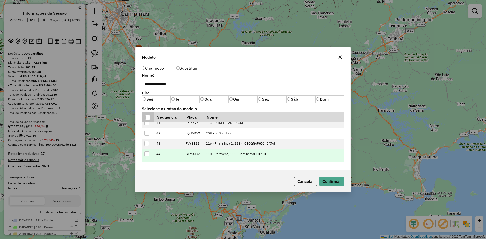
click at [148, 152] on div at bounding box center [146, 154] width 5 height 5
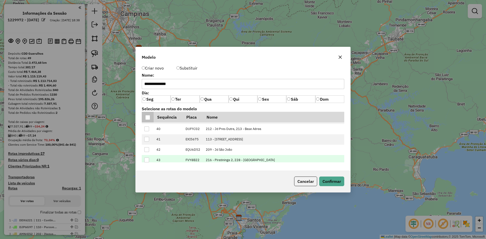
scroll to position [465, 0]
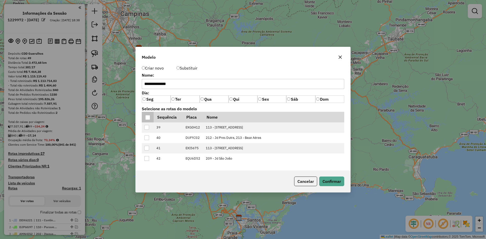
click at [148, 167] on div at bounding box center [146, 169] width 5 height 5
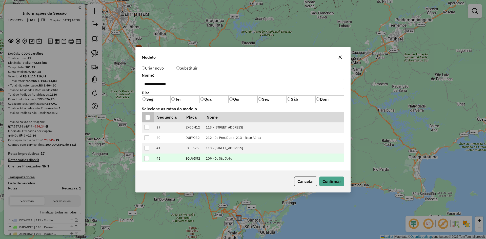
click at [147, 156] on div at bounding box center [146, 158] width 5 height 5
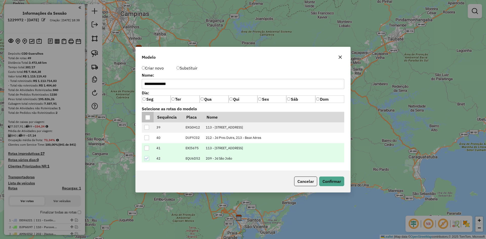
click at [147, 146] on div at bounding box center [146, 148] width 5 height 5
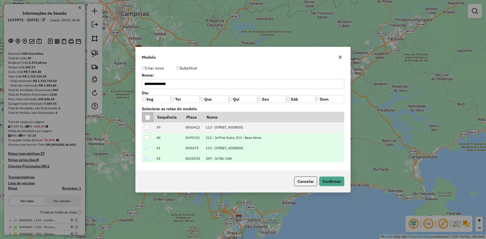
scroll to position [439, 0]
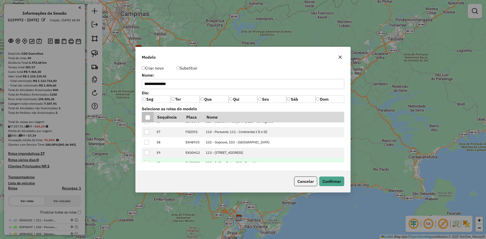
click at [147, 161] on div at bounding box center [146, 163] width 5 height 5
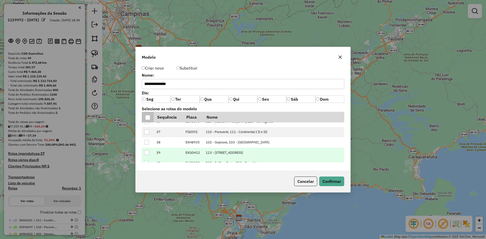
click at [147, 150] on div at bounding box center [146, 152] width 5 height 5
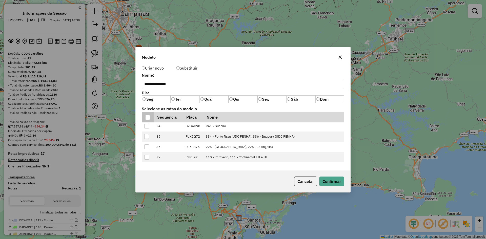
click at [147, 165] on div at bounding box center [146, 167] width 5 height 5
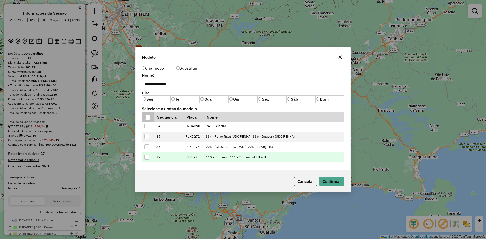
click at [147, 155] on div at bounding box center [146, 157] width 5 height 5
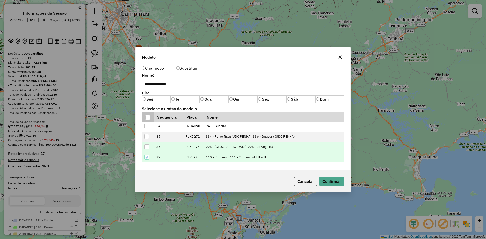
click at [149, 145] on div at bounding box center [146, 147] width 5 height 5
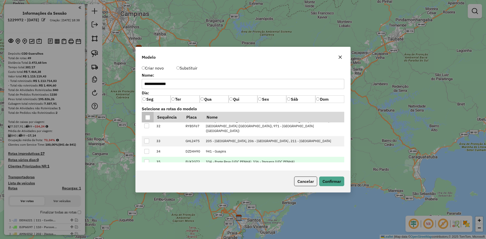
click at [148, 160] on div at bounding box center [146, 162] width 5 height 5
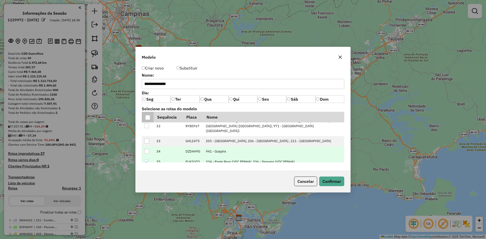
click at [148, 149] on div at bounding box center [146, 151] width 5 height 5
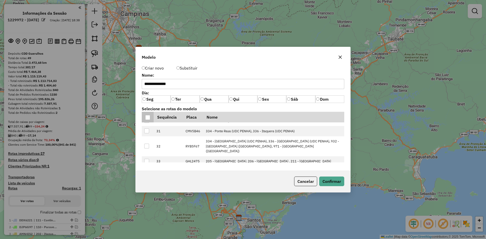
scroll to position [363, 0]
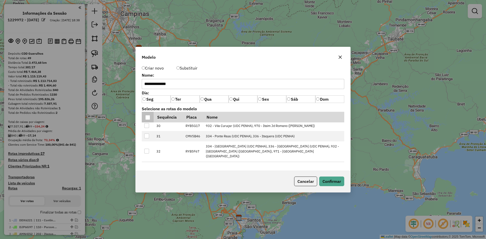
click at [145, 175] on icon at bounding box center [147, 177] width 4 height 4
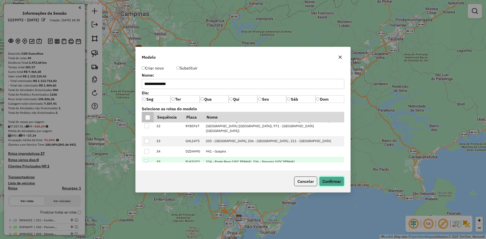
click at [333, 184] on button "Confirmar" at bounding box center [331, 182] width 25 height 10
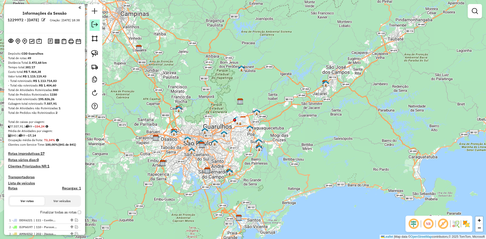
click at [96, 28] on link at bounding box center [95, 25] width 10 height 11
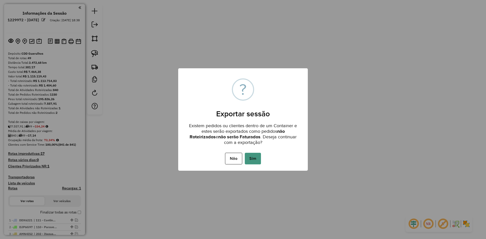
click at [251, 159] on button "Sim" at bounding box center [253, 159] width 16 height 12
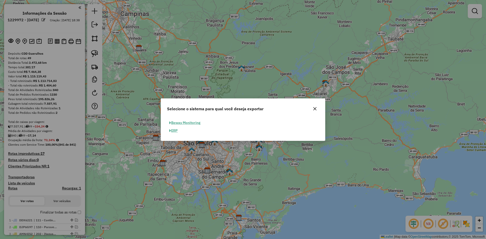
click at [175, 131] on button "ERP" at bounding box center [173, 131] width 13 height 8
select select "**"
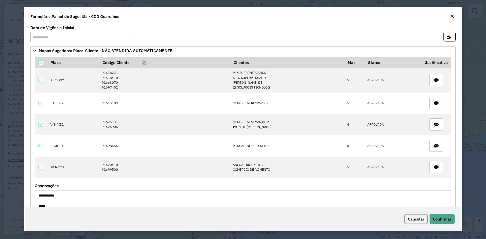
click at [415, 220] on span "Cancelar" at bounding box center [416, 219] width 16 height 5
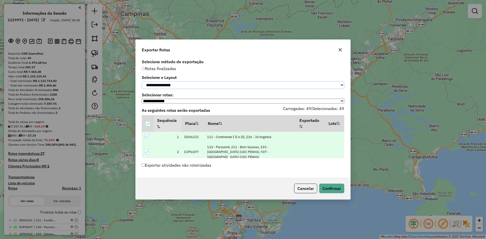
drag, startPoint x: 177, startPoint y: 83, endPoint x: 175, endPoint y: 88, distance: 5.1
click at [177, 83] on select "**********" at bounding box center [243, 85] width 203 height 8
select select "*********"
click at [142, 81] on select "**********" at bounding box center [243, 85] width 203 height 8
drag, startPoint x: 336, startPoint y: 193, endPoint x: 217, endPoint y: 172, distance: 121.6
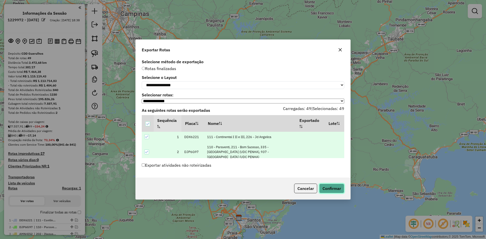
click at [217, 173] on div "**********" at bounding box center [243, 120] width 215 height 160
click at [203, 165] on label "Exportar atividades não roteirizadas" at bounding box center [177, 166] width 70 height 10
drag, startPoint x: 334, startPoint y: 190, endPoint x: 199, endPoint y: 172, distance: 136.1
click at [199, 172] on div "**********" at bounding box center [243, 120] width 215 height 160
click at [200, 169] on label "Exportar atividades não roteirizadas" at bounding box center [177, 166] width 70 height 10
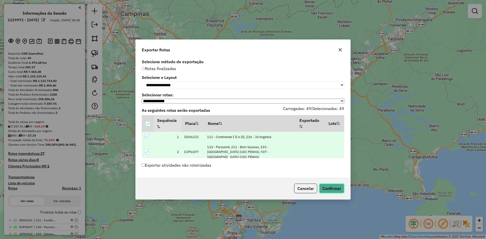
click at [337, 188] on button "Confirmar" at bounding box center [331, 189] width 25 height 10
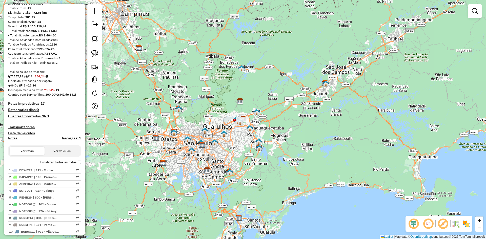
scroll to position [51, 0]
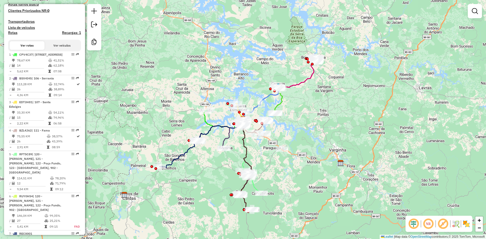
scroll to position [177, 0]
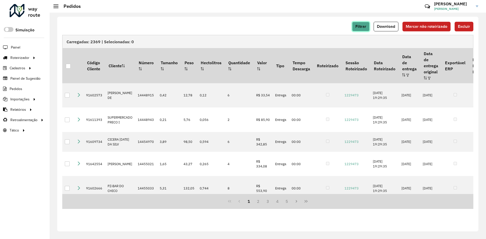
click at [368, 26] on button "Filtrar" at bounding box center [360, 27] width 17 height 10
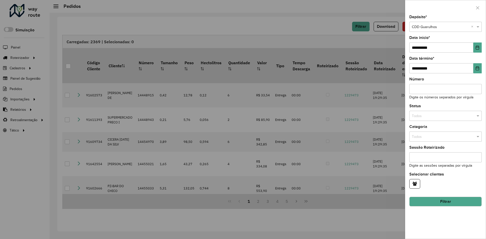
click at [430, 201] on button "Filtrar" at bounding box center [446, 202] width 72 height 10
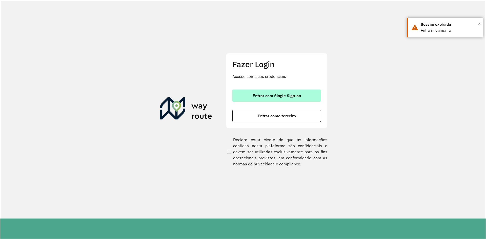
click at [294, 95] on span "Entrar com Single Sign-on" at bounding box center [277, 96] width 48 height 4
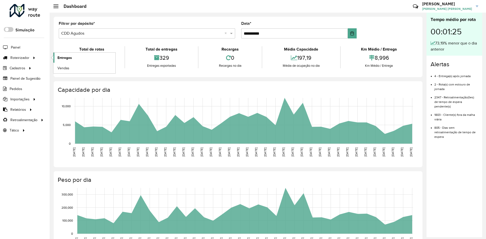
click at [77, 61] on link "Entregas" at bounding box center [84, 58] width 62 height 10
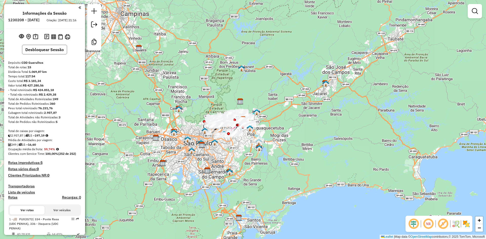
click at [54, 53] on button "Desbloquear Sessão" at bounding box center [44, 50] width 45 height 10
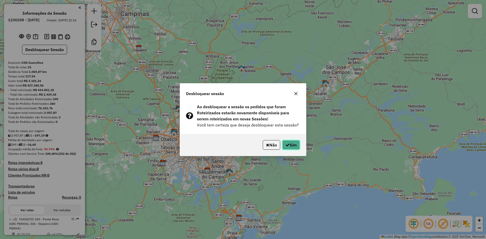
click at [294, 142] on button "Sim" at bounding box center [291, 145] width 18 height 10
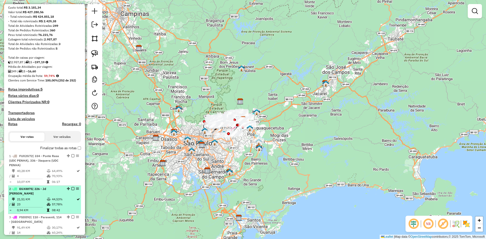
scroll to position [101, 0]
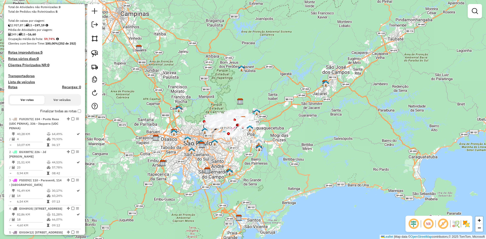
click at [77, 113] on label "Finalizar todas as rotas" at bounding box center [60, 111] width 41 height 5
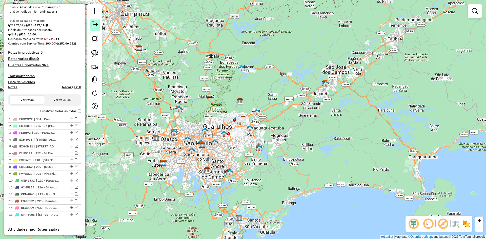
click at [95, 26] on em at bounding box center [95, 25] width 6 height 6
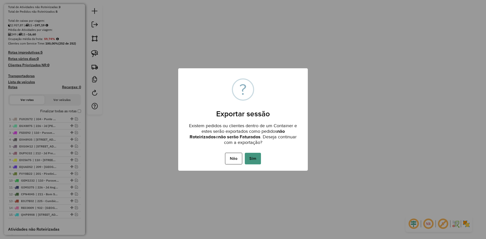
click at [251, 161] on button "Sim" at bounding box center [253, 159] width 16 height 12
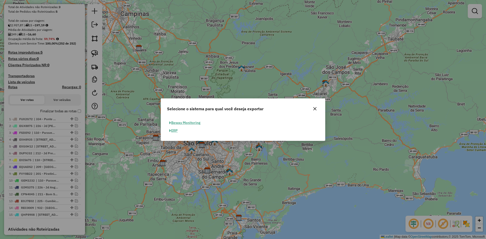
click at [169, 132] on button "ERP" at bounding box center [173, 131] width 13 height 8
select select "**"
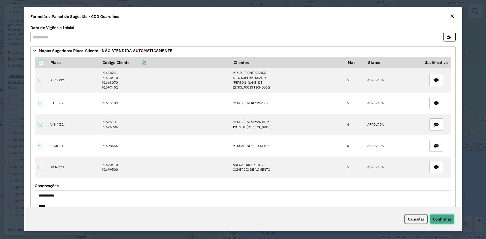
click at [450, 222] on button "Confirmar" at bounding box center [442, 220] width 25 height 10
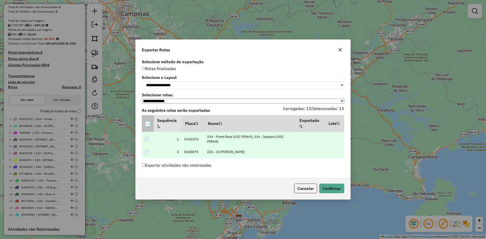
click at [147, 125] on icon at bounding box center [148, 124] width 4 height 4
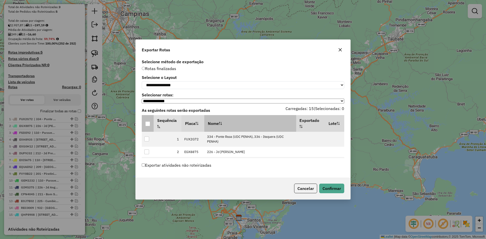
scroll to position [95, 0]
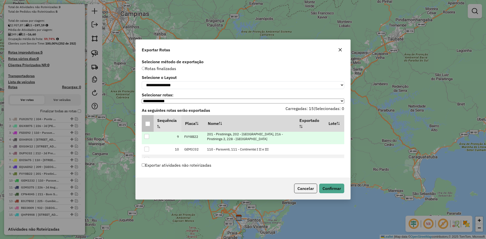
click at [147, 137] on div at bounding box center [146, 136] width 5 height 5
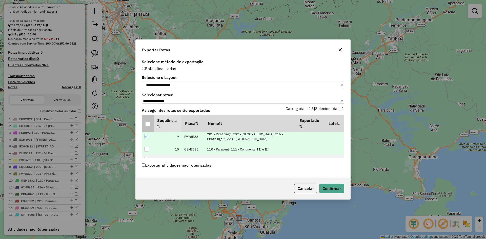
click at [146, 146] on td at bounding box center [148, 149] width 12 height 10
click at [146, 149] on div at bounding box center [146, 149] width 5 height 5
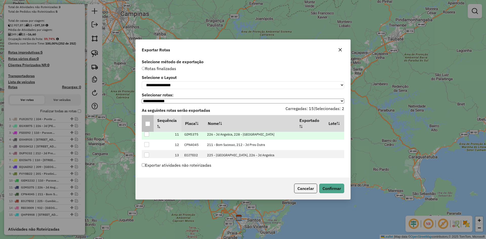
click at [147, 137] on div at bounding box center [146, 134] width 5 height 5
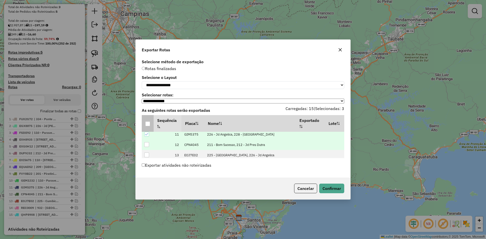
click at [148, 147] on div at bounding box center [146, 144] width 5 height 5
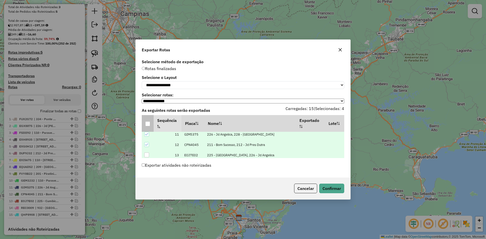
click at [147, 156] on div at bounding box center [146, 155] width 5 height 5
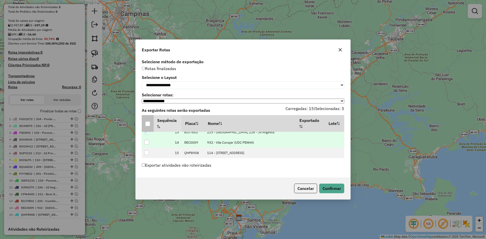
click at [147, 145] on div at bounding box center [146, 142] width 5 height 5
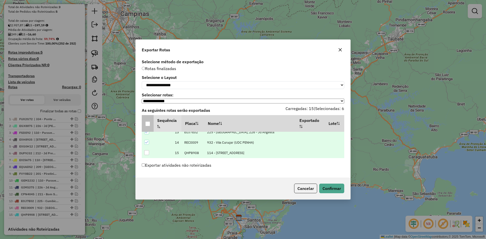
click at [147, 155] on div at bounding box center [146, 152] width 5 height 5
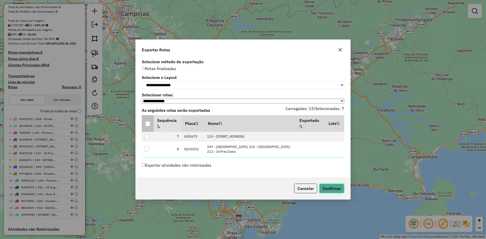
click at [332, 188] on button "Confirmar" at bounding box center [331, 189] width 25 height 10
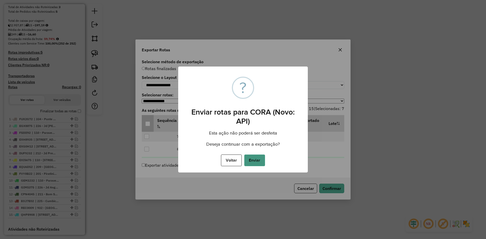
click at [260, 159] on button "Enviar" at bounding box center [254, 161] width 21 height 12
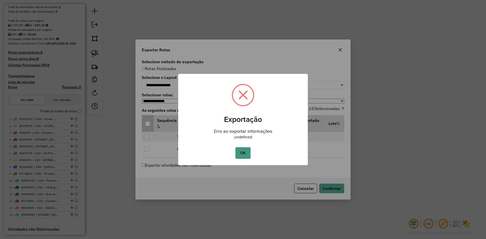
click at [244, 151] on button "OK" at bounding box center [243, 153] width 15 height 12
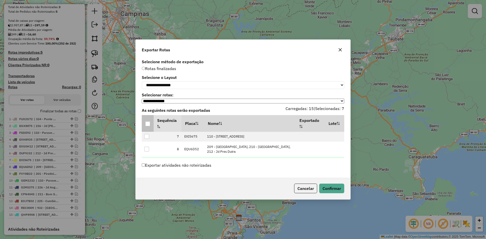
click at [343, 48] on button "button" at bounding box center [340, 50] width 8 height 8
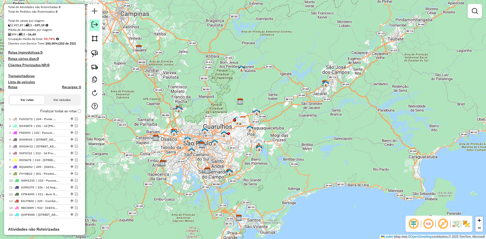
click at [96, 27] on em at bounding box center [95, 25] width 6 height 6
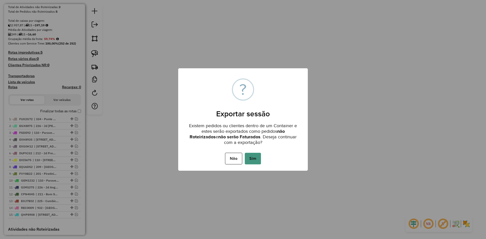
click at [256, 160] on button "Sim" at bounding box center [253, 159] width 16 height 12
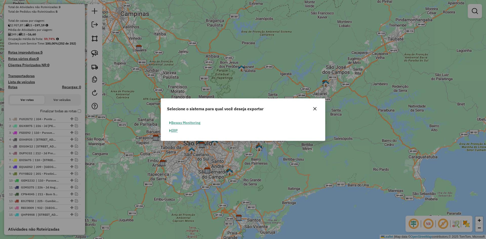
click at [174, 131] on button "ERP" at bounding box center [173, 131] width 13 height 8
select select "**"
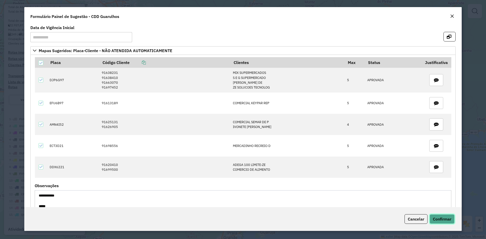
click at [448, 222] on span "Confirmar" at bounding box center [442, 219] width 18 height 5
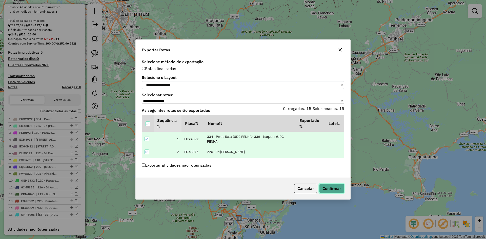
drag, startPoint x: 327, startPoint y: 191, endPoint x: 186, endPoint y: 62, distance: 190.6
click at [202, 69] on div "**********" at bounding box center [243, 120] width 215 height 160
drag, startPoint x: 186, startPoint y: 84, endPoint x: 185, endPoint y: 88, distance: 4.9
click at [186, 84] on select "**********" at bounding box center [243, 85] width 203 height 8
select select "*********"
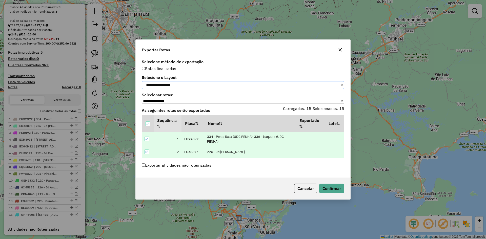
click at [142, 81] on select "**********" at bounding box center [243, 85] width 203 height 8
click at [338, 190] on button "Confirmar" at bounding box center [331, 189] width 25 height 10
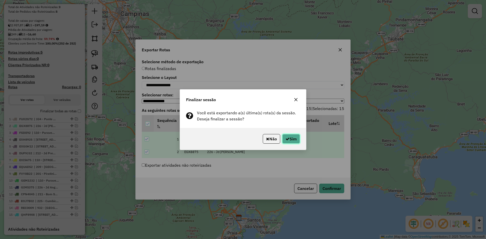
click at [294, 141] on button "Sim" at bounding box center [291, 139] width 18 height 10
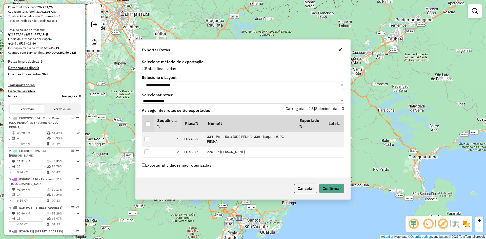
scroll to position [115, 0]
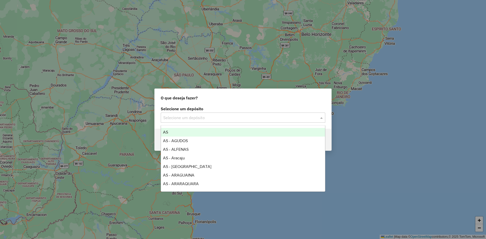
click at [193, 118] on input "text" at bounding box center [237, 118] width 149 height 6
type input "****"
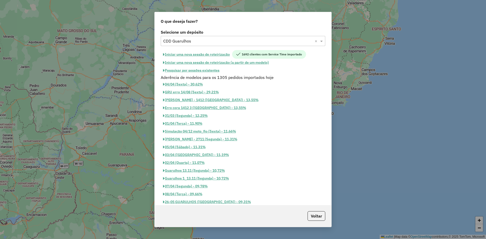
click at [239, 62] on button "Iniciar uma nova sessão de roteirização (a partir de um modelo)" at bounding box center [216, 63] width 110 height 8
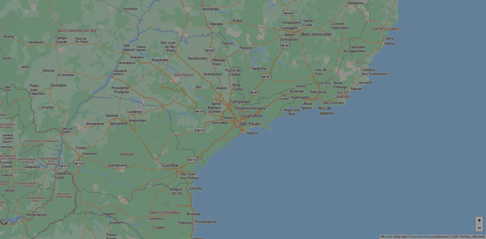
select select "*"
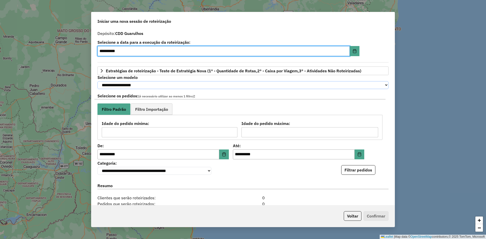
click at [130, 86] on select "**********" at bounding box center [243, 85] width 291 height 8
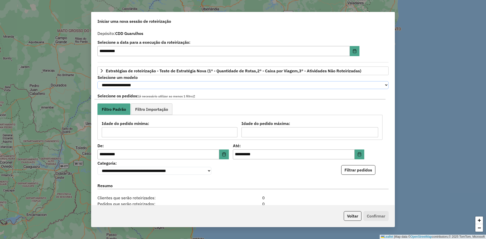
select select "********"
click at [98, 81] on select "**********" at bounding box center [243, 85] width 291 height 8
click at [216, 111] on ul "Filtro Padrão Filtro Importação" at bounding box center [240, 109] width 285 height 11
click at [157, 109] on span "Filtro Importação" at bounding box center [151, 109] width 33 height 4
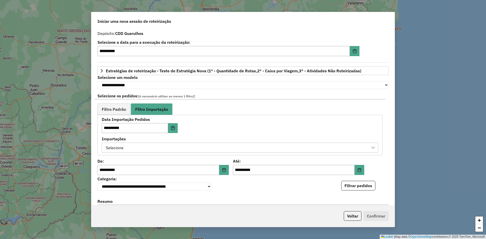
click at [183, 147] on div "Selecione" at bounding box center [236, 148] width 264 height 10
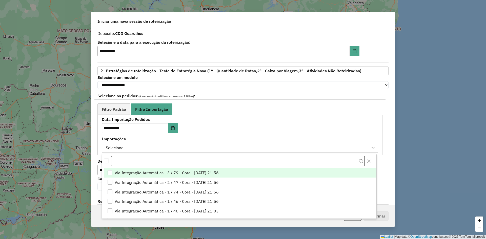
scroll to position [4, 23]
click at [185, 174] on span "Via Integração Automática - 3 / 79 - Cora - [DATE] 21:56" at bounding box center [167, 173] width 104 height 6
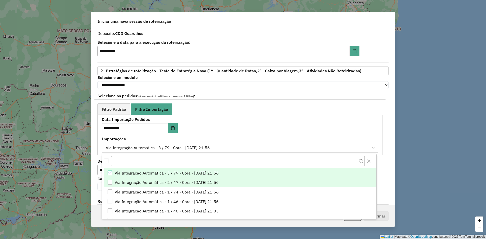
click at [188, 182] on span "Via Integração Automática - 2 / 47 - Cora - [DATE] 21:56" at bounding box center [167, 183] width 104 height 6
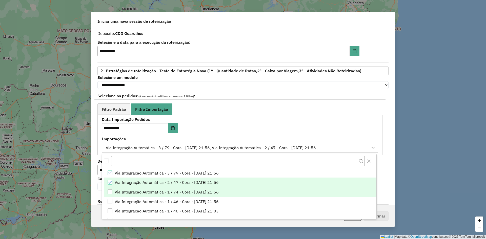
click at [190, 192] on span "Via Integração Automática - 1 / 74 - Cora - [DATE] 21:56" at bounding box center [167, 192] width 104 height 6
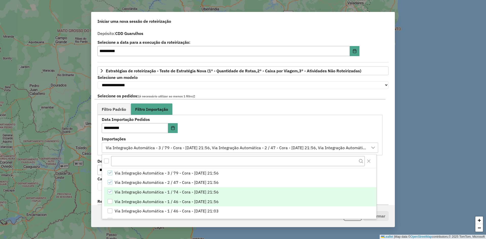
click at [193, 200] on span "Via Integração Automática - 1 / 46 - Cora - [DATE] 21:56" at bounding box center [167, 202] width 104 height 6
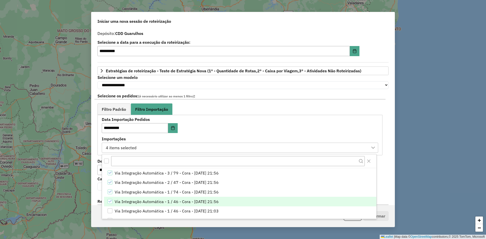
click at [272, 114] on ul "Filtro Padrão Filtro Importação" at bounding box center [240, 109] width 285 height 11
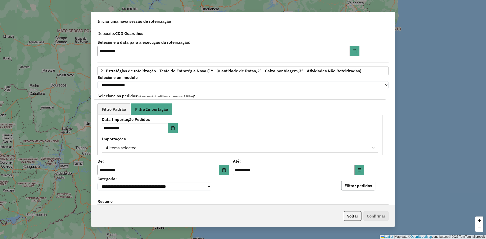
click at [366, 189] on button "Filtrar pedidos" at bounding box center [358, 186] width 34 height 10
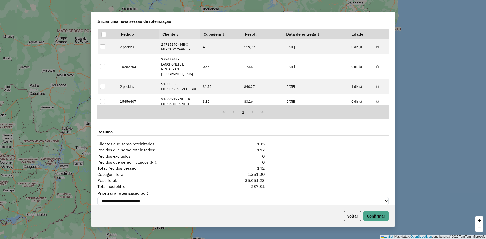
scroll to position [195, 0]
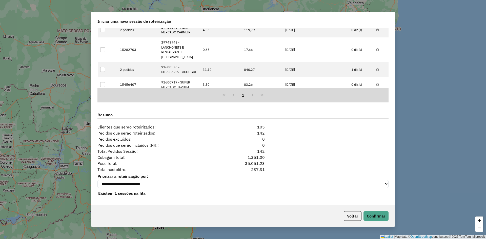
click at [379, 207] on div "Voltar Confirmar" at bounding box center [242, 216] width 303 height 22
click at [382, 216] on button "Confirmar" at bounding box center [376, 217] width 25 height 10
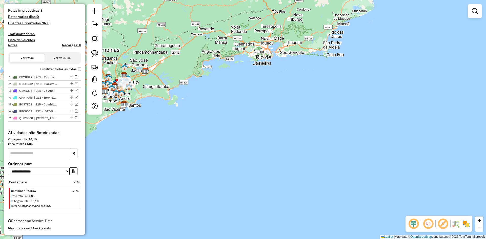
scroll to position [143, 0]
click at [95, 27] on em at bounding box center [95, 25] width 6 height 6
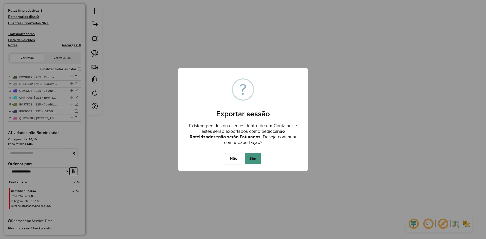
click at [256, 160] on button "Sim" at bounding box center [253, 159] width 16 height 12
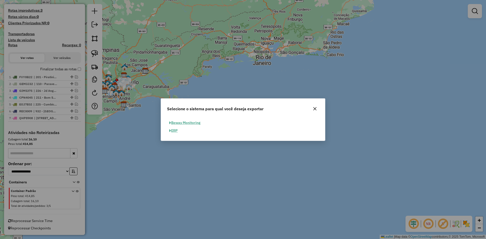
click at [179, 129] on button "ERP" at bounding box center [173, 131] width 13 height 8
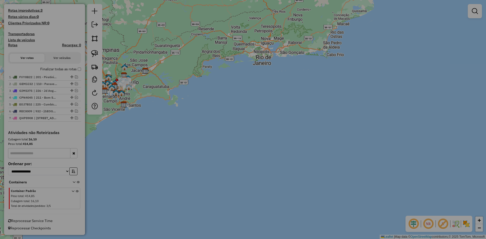
select select "**"
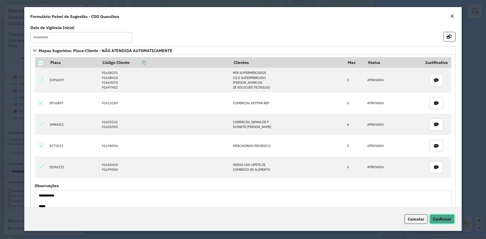
click at [437, 215] on button "Confirmar" at bounding box center [442, 220] width 25 height 10
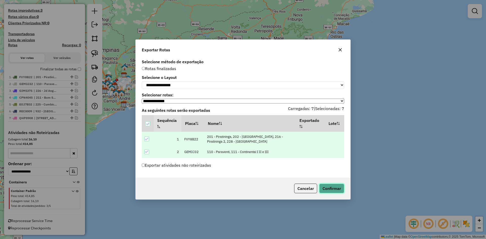
click at [339, 192] on button "Confirmar" at bounding box center [331, 189] width 25 height 10
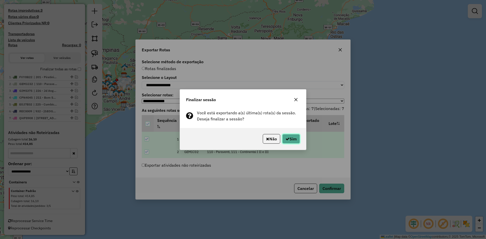
click at [294, 137] on button "Sim" at bounding box center [291, 139] width 18 height 10
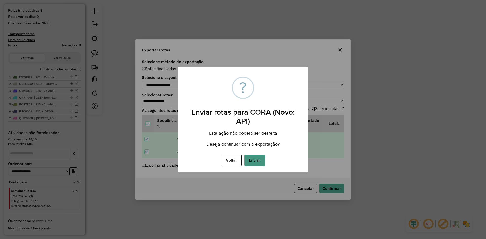
click at [259, 160] on button "Enviar" at bounding box center [254, 161] width 21 height 12
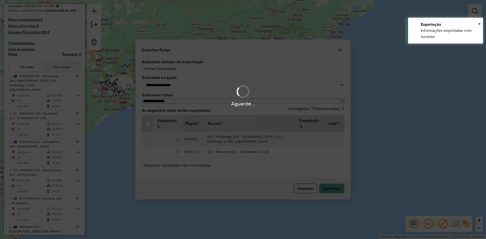
scroll to position [157, 0]
